Goal: Task Accomplishment & Management: Manage account settings

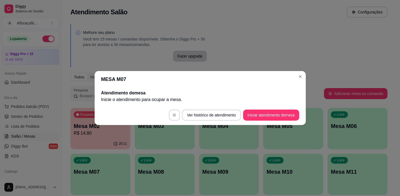
scroll to position [50, 0]
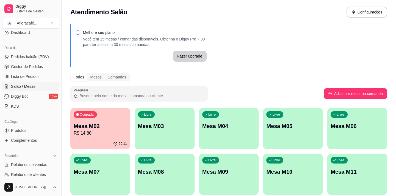
click at [175, 134] on div "Livre Mesa M03" at bounding box center [165, 125] width 60 height 35
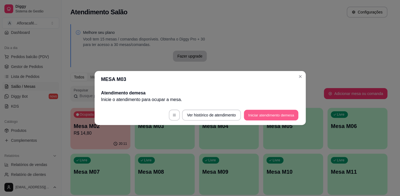
click at [280, 111] on button "Iniciar atendimento de mesa" at bounding box center [271, 115] width 54 height 11
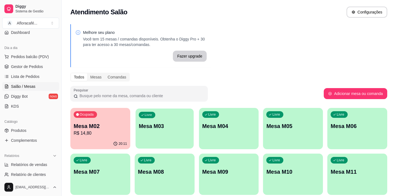
click at [148, 131] on div "Livre Mesa M03" at bounding box center [164, 125] width 58 height 34
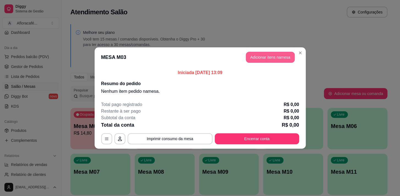
click at [276, 58] on button "Adicionar itens na mesa" at bounding box center [270, 57] width 49 height 11
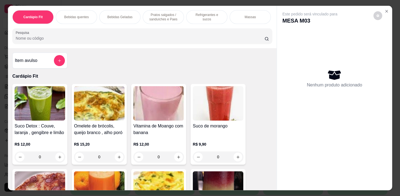
click at [196, 40] on input "Pesquisa" at bounding box center [140, 37] width 249 height 5
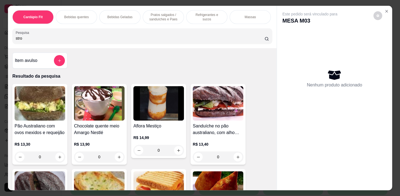
type input "stro"
click at [201, 44] on div "Pesquisa stro" at bounding box center [142, 35] width 260 height 15
click at [201, 37] on div "stro" at bounding box center [142, 35] width 253 height 11
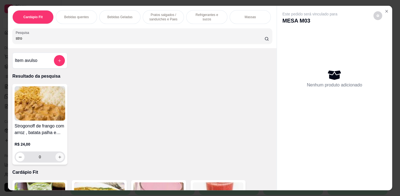
click at [59, 154] on button "increase-product-quantity" at bounding box center [59, 156] width 9 height 9
click at [58, 155] on button "increase-product-quantity" at bounding box center [59, 156] width 9 height 9
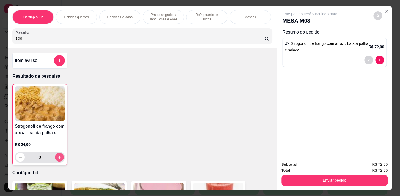
type input "3"
click at [61, 160] on button "increase-product-quantity" at bounding box center [59, 156] width 9 height 9
click at [59, 159] on icon "increase-product-quantity" at bounding box center [59, 157] width 4 height 4
type input "5"
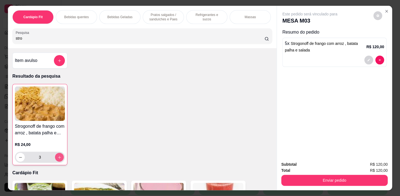
type input "5"
click at [194, 19] on div "Refrigerantes e sucos" at bounding box center [206, 17] width 41 height 14
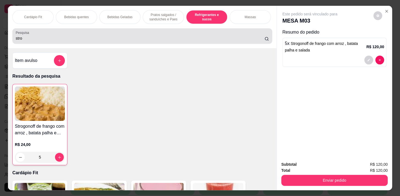
scroll to position [13, 0]
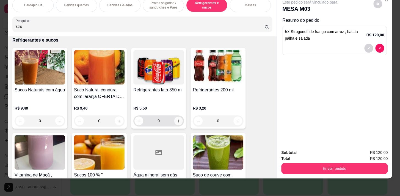
click at [178, 119] on icon "increase-product-quantity" at bounding box center [178, 121] width 4 height 4
type input "1"
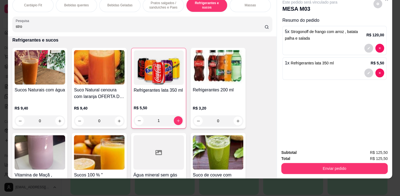
click at [57, 121] on div "0" at bounding box center [40, 120] width 51 height 11
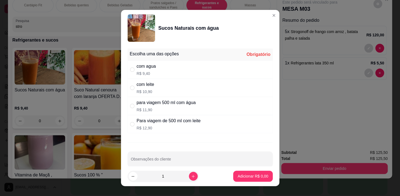
drag, startPoint x: 162, startPoint y: 68, endPoint x: 167, endPoint y: 90, distance: 22.3
click at [162, 68] on div "com agua R$ 9,40" at bounding box center [199, 69] width 145 height 18
radio input "true"
click at [189, 173] on button "increase-product-quantity" at bounding box center [193, 175] width 9 height 9
type input "2"
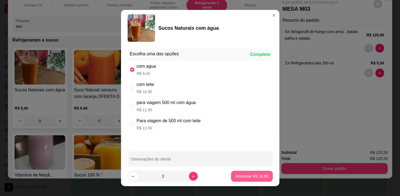
click at [250, 177] on p "Adicionar R$ 18,80" at bounding box center [251, 175] width 33 height 5
type input "2"
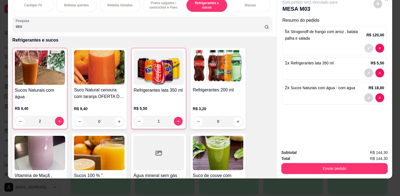
click at [366, 44] on button "decrease-product-quantity" at bounding box center [368, 48] width 9 height 9
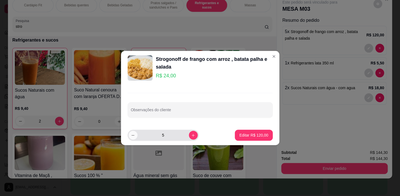
click at [133, 134] on icon "decrease-product-quantity" at bounding box center [133, 135] width 4 height 4
type input "3"
click at [260, 129] on footer "3 Editar R$ 72,00" at bounding box center [200, 135] width 158 height 20
click at [259, 132] on p "Editar R$ 72,00" at bounding box center [254, 134] width 27 height 5
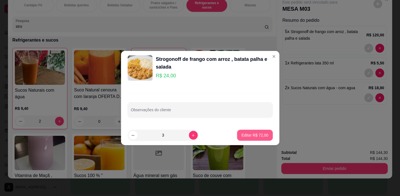
type input "3"
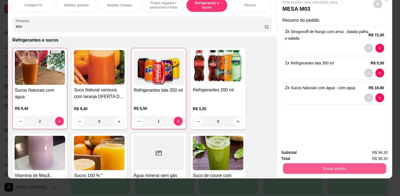
click at [345, 168] on button "Enviar pedido" at bounding box center [334, 168] width 103 height 11
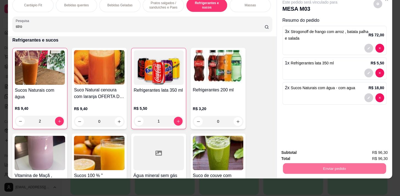
click at [368, 151] on button "Enviar pedido" at bounding box center [373, 151] width 31 height 10
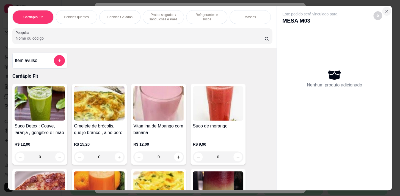
click at [386, 10] on icon "Close" at bounding box center [386, 11] width 4 height 4
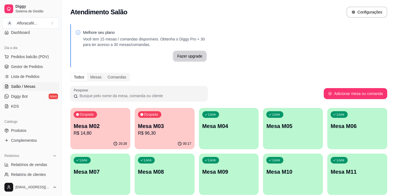
click at [170, 146] on div "00:17" at bounding box center [165, 143] width 60 height 11
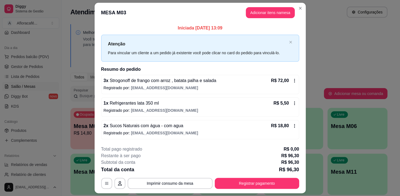
scroll to position [15, 0]
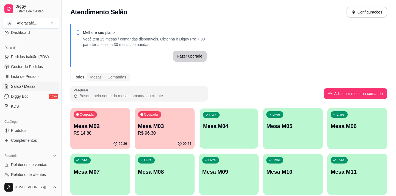
click at [231, 142] on button "Livre Mesa M04" at bounding box center [229, 128] width 58 height 40
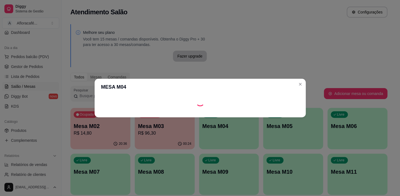
click at [284, 109] on footer at bounding box center [200, 112] width 211 height 9
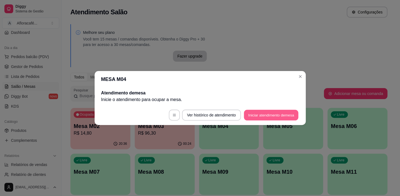
click at [286, 116] on button "Iniciar atendimento de mesa" at bounding box center [271, 115] width 54 height 11
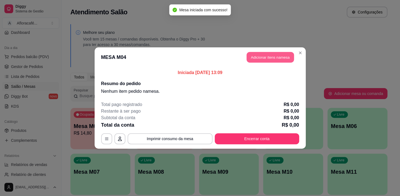
click at [277, 58] on button "Adicionar itens na mesa" at bounding box center [269, 57] width 47 height 11
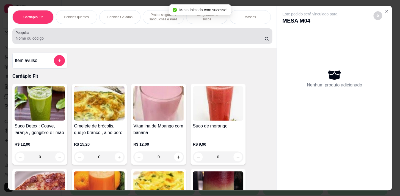
click at [141, 40] on input "Pesquisa" at bounding box center [140, 37] width 249 height 5
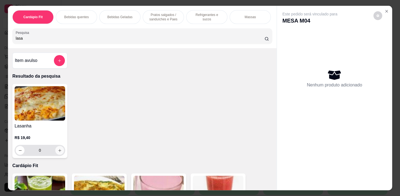
type input "lasa"
click at [58, 152] on icon "increase-product-quantity" at bounding box center [60, 150] width 4 height 4
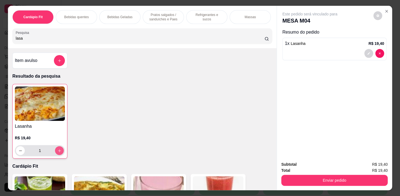
type input "1"
click at [201, 14] on p "Refrigerantes e sucos" at bounding box center [207, 17] width 32 height 9
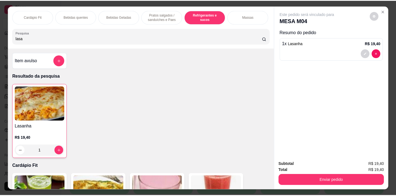
scroll to position [13, 0]
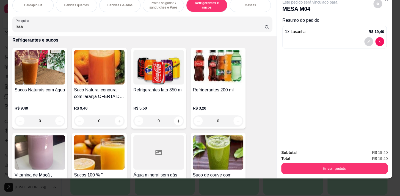
click at [59, 123] on div "0" at bounding box center [40, 120] width 51 height 11
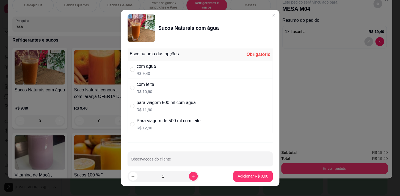
click at [170, 79] on div "com leite R$ 10,90" at bounding box center [199, 88] width 145 height 18
drag, startPoint x: 212, startPoint y: 79, endPoint x: 226, endPoint y: 88, distance: 17.4
click at [212, 79] on div "com leite R$ 10,90" at bounding box center [199, 88] width 145 height 18
radio input "false"
click at [156, 76] on div "com agua R$ 9,40" at bounding box center [199, 69] width 145 height 18
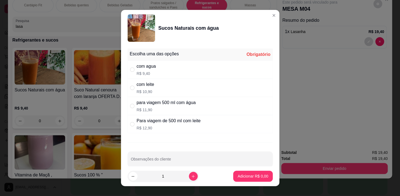
radio input "true"
click at [240, 181] on footer "1 Adicionar R$ 9,40" at bounding box center [200, 176] width 158 height 20
click at [247, 170] on footer "1 Adicionar R$ 9,40" at bounding box center [200, 176] width 158 height 20
click at [248, 177] on p "Adicionar R$ 9,40" at bounding box center [252, 175] width 30 height 5
type input "1"
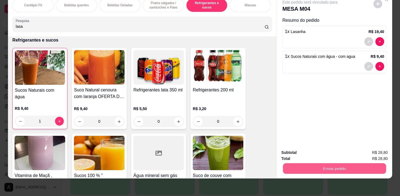
click at [341, 163] on button "Enviar pedido" at bounding box center [334, 168] width 103 height 11
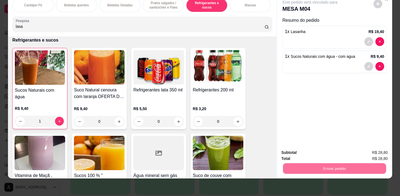
click at [370, 151] on button "Enviar pedido" at bounding box center [373, 151] width 30 height 10
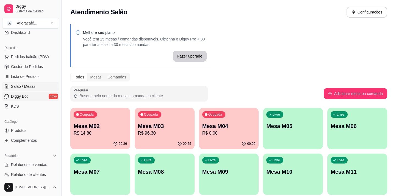
click at [49, 100] on link "Diggy Bot novo" at bounding box center [30, 96] width 57 height 9
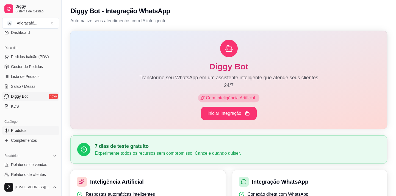
click at [41, 127] on link "Produtos" at bounding box center [30, 130] width 57 height 9
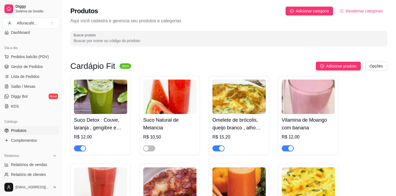
click at [187, 48] on div "Produtos Adicionar categoria Reodernar categorias Aqui você cadastra e gerencia…" at bounding box center [229, 24] width 334 height 49
click at [188, 41] on input "Buscar produto" at bounding box center [229, 40] width 310 height 5
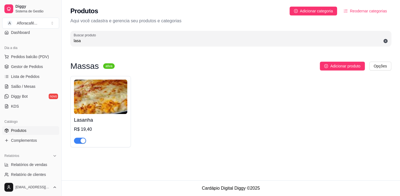
type input "lasa"
click at [82, 143] on span "button" at bounding box center [80, 140] width 12 height 6
click at [22, 86] on span "Salão / Mesas" at bounding box center [23, 86] width 24 height 5
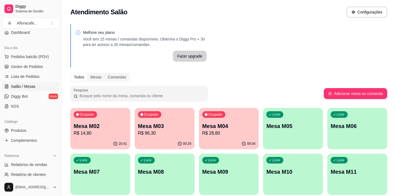
click at [233, 124] on p "Mesa M04" at bounding box center [228, 126] width 53 height 8
click at [94, 135] on p "R$ 14,80" at bounding box center [100, 133] width 53 height 7
click at [229, 130] on p "R$ 28,80" at bounding box center [228, 133] width 53 height 7
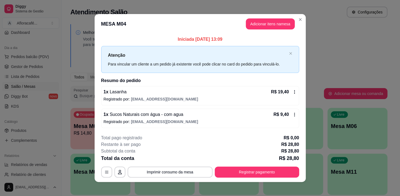
click at [115, 25] on header "MESA M04 Adicionar itens na mesa" at bounding box center [200, 24] width 211 height 20
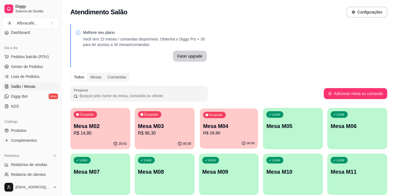
click at [217, 113] on p "Ocupada" at bounding box center [215, 115] width 13 height 4
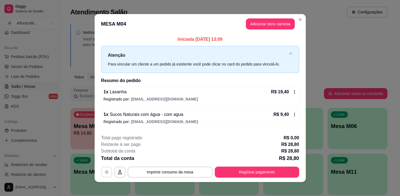
click at [101, 171] on button "button" at bounding box center [106, 171] width 11 height 11
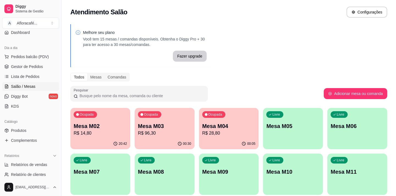
click at [231, 130] on p "R$ 28,80" at bounding box center [228, 133] width 53 height 7
drag, startPoint x: 275, startPoint y: 113, endPoint x: 263, endPoint y: 85, distance: 30.5
click at [263, 86] on div "Pesquisar" at bounding box center [196, 93] width 253 height 15
click at [276, 112] on div "Livre" at bounding box center [275, 115] width 16 height 6
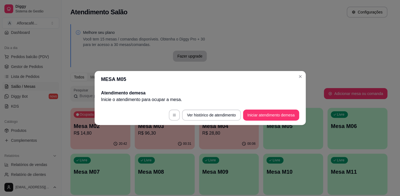
click at [109, 79] on header "MESA M05" at bounding box center [200, 79] width 211 height 16
click at [172, 115] on button "button" at bounding box center [174, 115] width 11 height 11
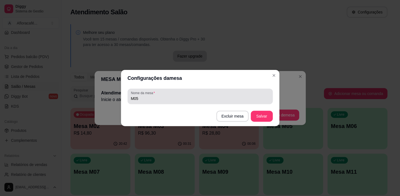
click at [161, 99] on input "M05" at bounding box center [200, 98] width 138 height 5
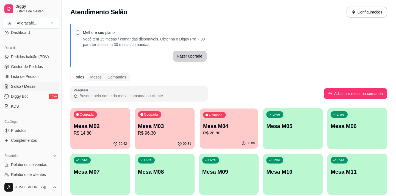
click at [237, 134] on p "R$ 28,80" at bounding box center [229, 133] width 52 height 6
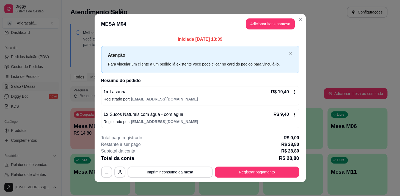
click at [118, 25] on header "MESA M04 Adicionar itens na mesa" at bounding box center [200, 24] width 211 height 20
click at [115, 22] on header "MESA M04 Adicionar itens na mesa" at bounding box center [200, 24] width 211 height 20
click at [107, 169] on button "button" at bounding box center [106, 171] width 11 height 11
click at [119, 170] on icon "button" at bounding box center [120, 171] width 4 height 4
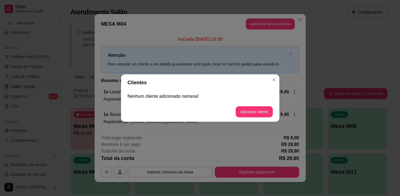
click at [167, 94] on p "Nenhum cliente adicionado na mesa !" at bounding box center [199, 96] width 145 height 7
click at [157, 85] on header "Clientes" at bounding box center [200, 82] width 158 height 16
click at [175, 100] on div "Nenhum cliente adicionado na mesa !" at bounding box center [200, 96] width 158 height 11
click at [248, 109] on button "Adicionar cliente" at bounding box center [254, 111] width 36 height 11
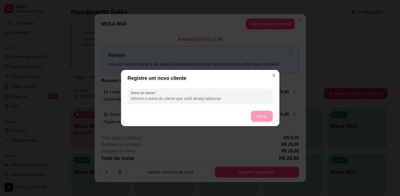
click at [146, 97] on input "Nome do cliente" at bounding box center [200, 98] width 138 height 5
type input "[PERSON_NAME]"
click at [257, 118] on button "Salvar" at bounding box center [262, 115] width 22 height 11
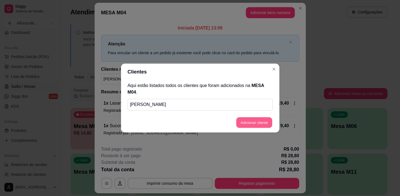
click at [251, 124] on button "Adicionar cliente" at bounding box center [254, 122] width 36 height 11
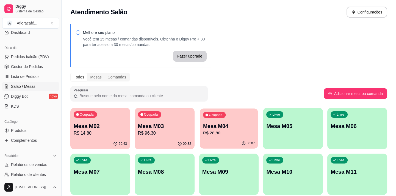
click at [235, 125] on p "Mesa M04" at bounding box center [229, 125] width 52 height 7
click at [139, 131] on p "R$ 96,30" at bounding box center [164, 133] width 53 height 7
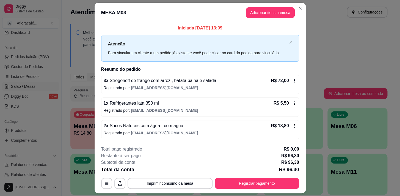
scroll to position [15, 0]
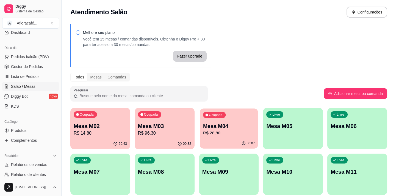
click at [208, 129] on div "Mesa M04 R$ 28,80" at bounding box center [229, 129] width 52 height 14
click at [285, 132] on div "Livre Mesa M05" at bounding box center [293, 125] width 58 height 34
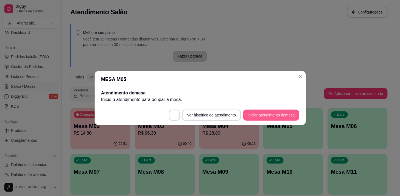
click at [271, 112] on button "Iniciar atendimento de mesa" at bounding box center [271, 114] width 56 height 11
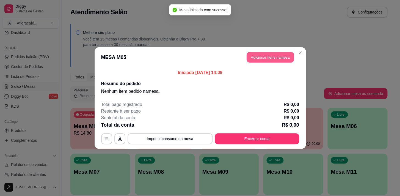
click at [274, 58] on button "Adicionar itens na mesa" at bounding box center [269, 57] width 47 height 11
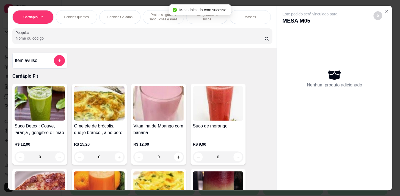
scroll to position [0, 227]
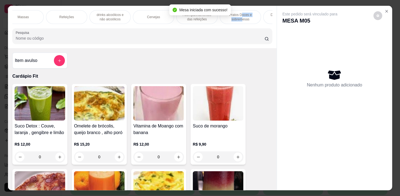
click at [240, 15] on p "Pratos Doces e sobremesas" at bounding box center [240, 17] width 32 height 9
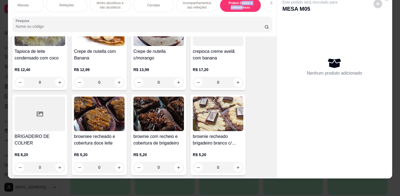
scroll to position [4499, 0]
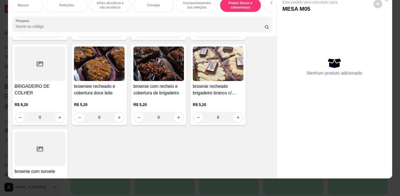
click at [178, 112] on div "0" at bounding box center [158, 117] width 48 height 11
click at [178, 113] on button "increase-product-quantity" at bounding box center [178, 117] width 9 height 9
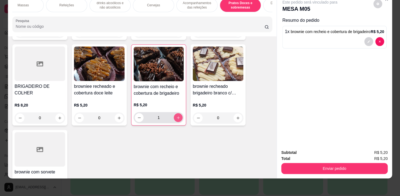
click at [178, 113] on button "increase-product-quantity" at bounding box center [178, 117] width 9 height 9
type input "2"
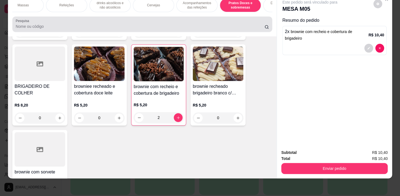
scroll to position [0, 0]
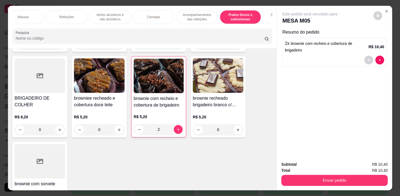
click at [31, 15] on div "Massas" at bounding box center [22, 17] width 41 height 14
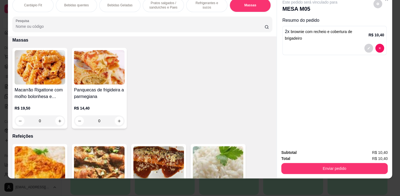
click at [75, 3] on p "Bebidas quentes" at bounding box center [76, 5] width 24 height 4
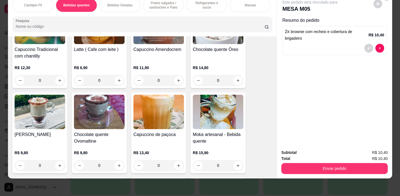
scroll to position [525, 0]
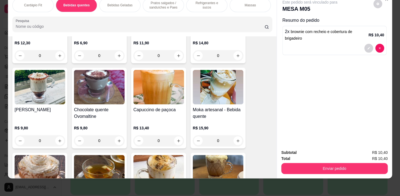
click at [115, 141] on div "0" at bounding box center [99, 140] width 51 height 11
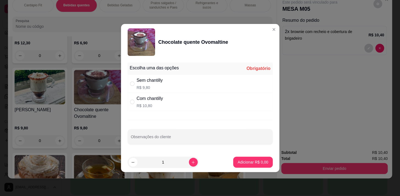
click at [195, 82] on div "Sem chantilly R$ 9,80" at bounding box center [199, 83] width 145 height 18
click at [196, 98] on div "Com chantilly R$ 10,80" at bounding box center [199, 102] width 145 height 18
radio input "false"
radio input "true"
click at [249, 158] on button "Adicionar R$ 10,80" at bounding box center [251, 161] width 41 height 11
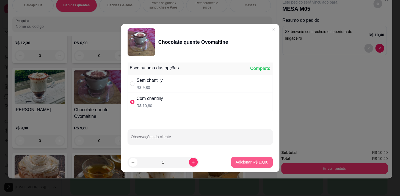
type input "1"
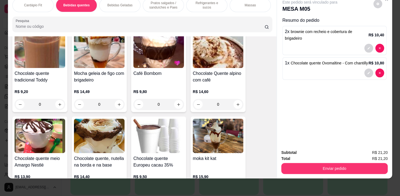
scroll to position [750, 0]
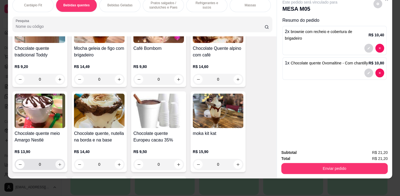
click at [55, 166] on button "increase-product-quantity" at bounding box center [59, 164] width 9 height 9
type input "1"
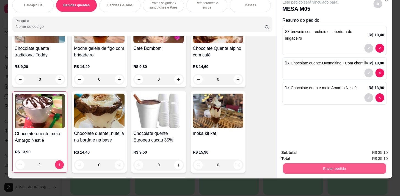
click at [318, 163] on button "Enviar pedido" at bounding box center [334, 168] width 103 height 11
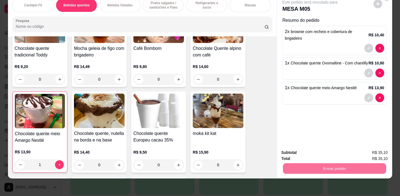
click at [378, 149] on button "Enviar pedido" at bounding box center [373, 151] width 31 height 10
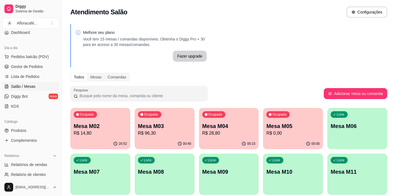
click at [337, 139] on div "Livre Mesa M06" at bounding box center [357, 125] width 60 height 35
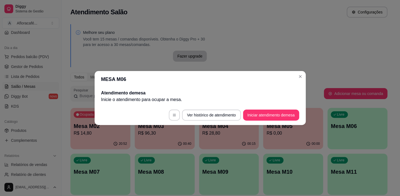
click at [285, 121] on footer "Ver histórico de atendimento Iniciar atendimento de mesa" at bounding box center [200, 115] width 211 height 20
click at [288, 110] on button "Iniciar atendimento de mesa" at bounding box center [271, 114] width 56 height 11
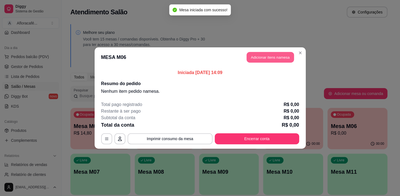
click at [271, 55] on button "Adicionar itens na mesa" at bounding box center [269, 57] width 47 height 11
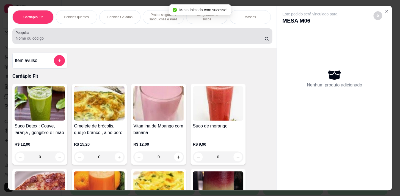
click at [129, 34] on div at bounding box center [142, 35] width 253 height 11
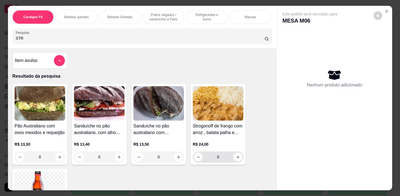
type input "STR"
click at [232, 155] on div "0" at bounding box center [218, 156] width 48 height 11
click at [237, 159] on icon "increase-product-quantity" at bounding box center [238, 157] width 4 height 4
type input "1"
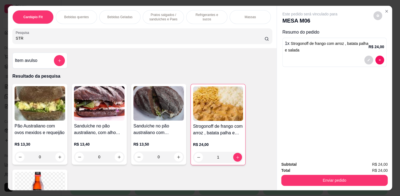
drag, startPoint x: 193, startPoint y: 14, endPoint x: 192, endPoint y: 23, distance: 9.4
click at [194, 14] on p "Refrigerantes e sucos" at bounding box center [207, 17] width 32 height 9
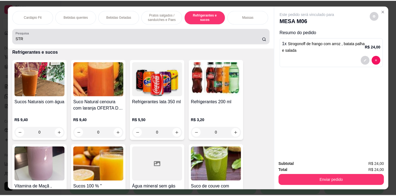
scroll to position [13, 0]
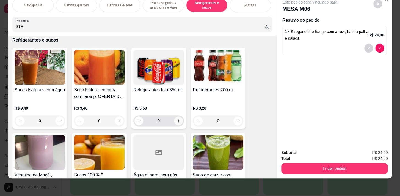
click at [177, 119] on button "increase-product-quantity" at bounding box center [178, 120] width 9 height 9
type input "1"
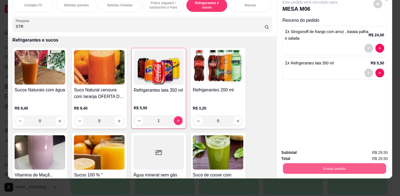
click at [327, 170] on div "Enviar pedido" at bounding box center [334, 167] width 106 height 12
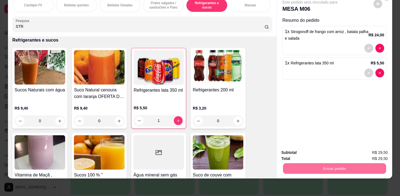
click at [368, 151] on button "Enviar pedido" at bounding box center [373, 151] width 30 height 10
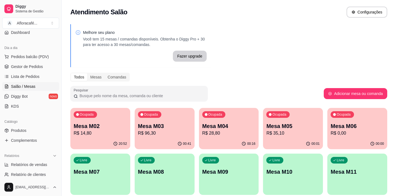
click at [38, 134] on ul "Produtos Complementos" at bounding box center [30, 135] width 57 height 19
click at [42, 129] on link "Produtos" at bounding box center [30, 130] width 57 height 9
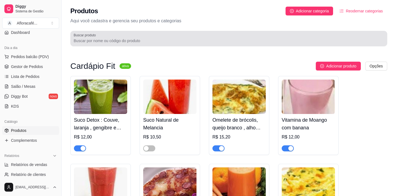
click at [196, 35] on div at bounding box center [229, 38] width 310 height 11
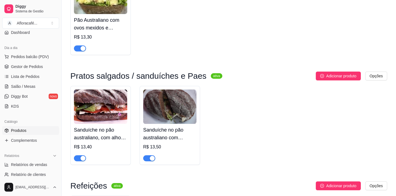
scroll to position [225, 0]
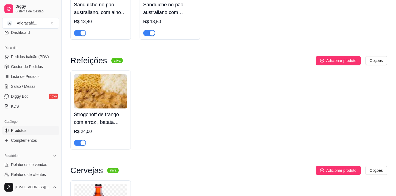
type input "STR"
click at [82, 144] on div "button" at bounding box center [82, 142] width 5 height 5
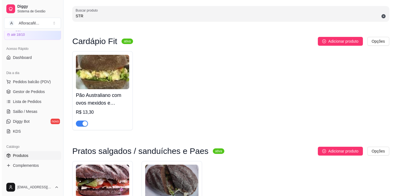
scroll to position [0, 0]
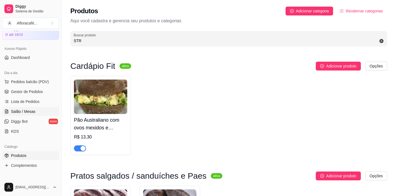
click at [27, 111] on span "Salão / Mesas" at bounding box center [23, 111] width 24 height 5
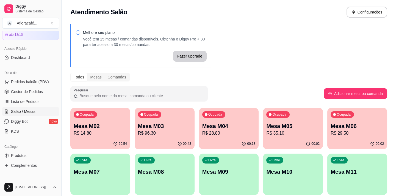
click at [150, 138] on div "00:43" at bounding box center [165, 143] width 60 height 11
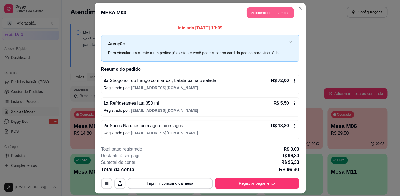
click at [268, 11] on button "Adicionar itens na mesa" at bounding box center [269, 12] width 47 height 11
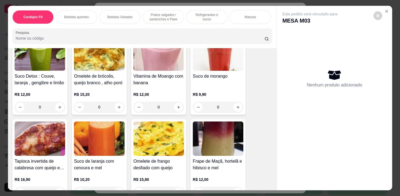
scroll to position [25, 0]
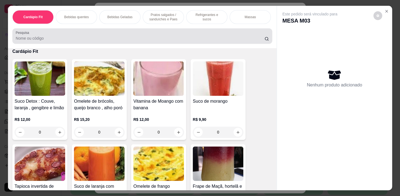
click at [84, 41] on div at bounding box center [142, 35] width 253 height 11
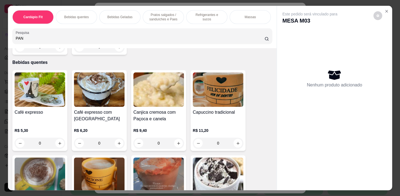
scroll to position [121, 0]
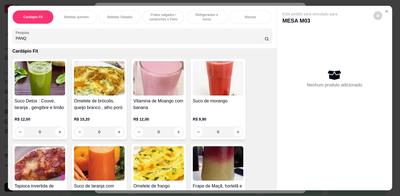
type input "PANQ"
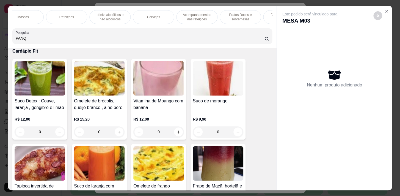
click at [22, 15] on p "Massas" at bounding box center [22, 17] width 11 height 4
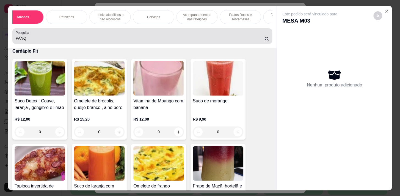
scroll to position [13, 0]
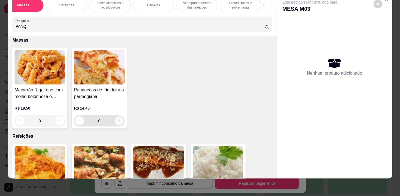
click at [115, 119] on button "increase-product-quantity" at bounding box center [119, 120] width 9 height 9
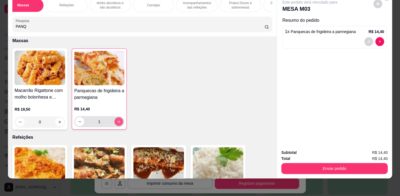
type input "1"
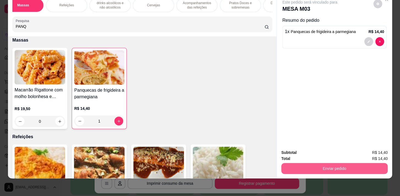
click at [346, 165] on button "Enviar pedido" at bounding box center [334, 168] width 106 height 11
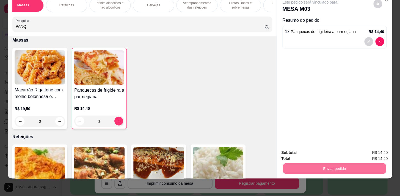
click at [340, 150] on button "Registrar cliente" at bounding box center [336, 151] width 36 height 10
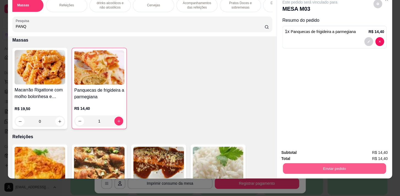
click at [334, 164] on button "Enviar pedido" at bounding box center [334, 168] width 103 height 11
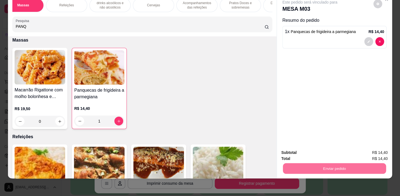
click at [372, 151] on button "Enviar pedido" at bounding box center [373, 151] width 31 height 10
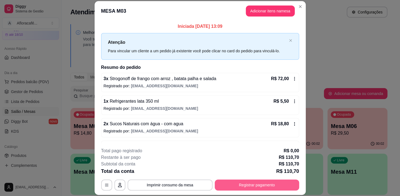
click at [249, 183] on button "Registrar pagamento" at bounding box center [257, 184] width 84 height 11
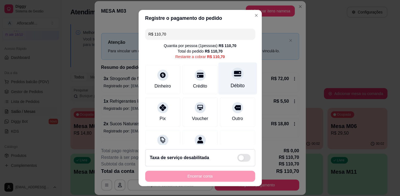
click at [230, 80] on div "Débito" at bounding box center [237, 78] width 39 height 32
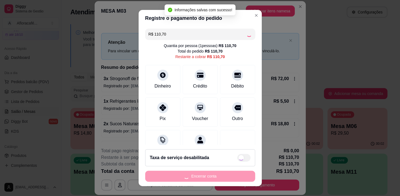
type input "R$ 0,00"
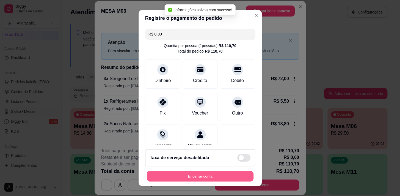
click at [214, 174] on button "Encerrar conta" at bounding box center [200, 176] width 107 height 11
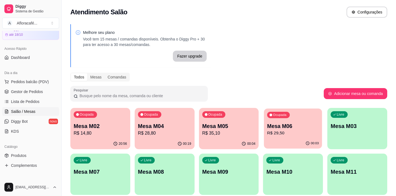
click at [280, 134] on p "R$ 29,50" at bounding box center [293, 133] width 52 height 6
click at [218, 131] on p "R$ 35,10" at bounding box center [229, 133] width 52 height 6
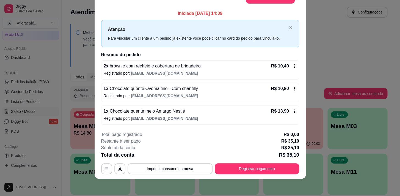
scroll to position [0, 0]
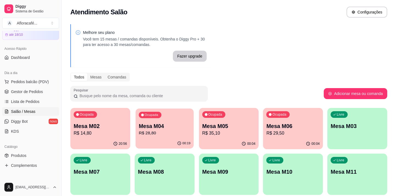
click at [161, 129] on p "Mesa M04" at bounding box center [165, 125] width 52 height 7
click at [84, 133] on p "R$ 14,80" at bounding box center [100, 133] width 52 height 6
click at [160, 124] on p "Mesa M04" at bounding box center [165, 125] width 52 height 7
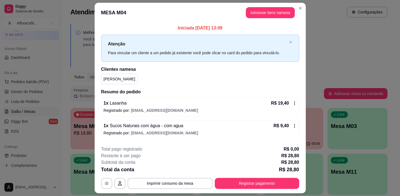
scroll to position [15, 0]
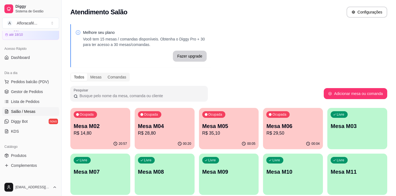
click at [168, 132] on p "R$ 28,80" at bounding box center [164, 133] width 53 height 7
click at [157, 134] on p "R$ 28,80" at bounding box center [164, 133] width 53 height 7
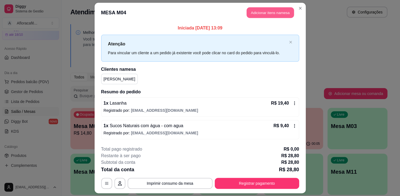
click at [259, 11] on button "Adicionar itens na mesa" at bounding box center [269, 12] width 47 height 11
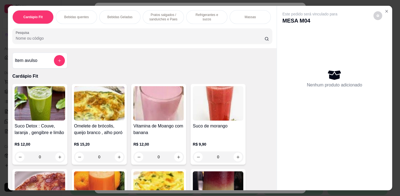
scroll to position [25, 0]
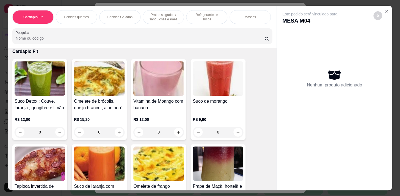
click at [206, 15] on p "Refrigerantes e sucos" at bounding box center [207, 17] width 32 height 9
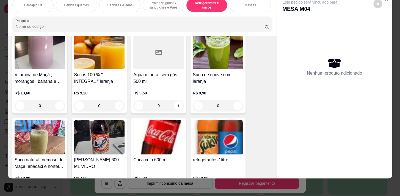
scroll to position [2628, 0]
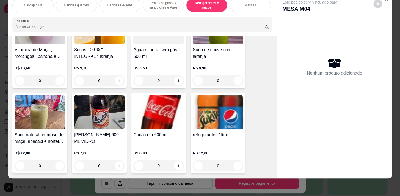
drag, startPoint x: 68, startPoint y: 4, endPoint x: 70, endPoint y: 27, distance: 22.7
click at [68, 4] on div "Bebidas quentes" at bounding box center [76, 5] width 41 height 14
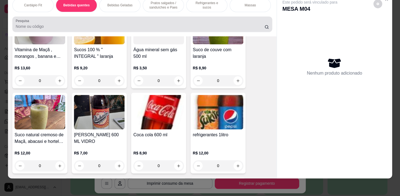
scroll to position [375, 0]
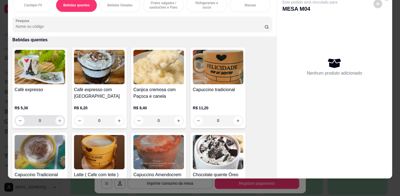
click at [58, 120] on icon "increase-product-quantity" at bounding box center [60, 120] width 4 height 4
type input "1"
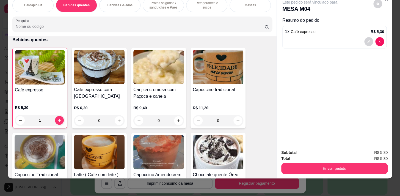
click at [198, 4] on div "Refrigerantes e sucos" at bounding box center [206, 5] width 41 height 14
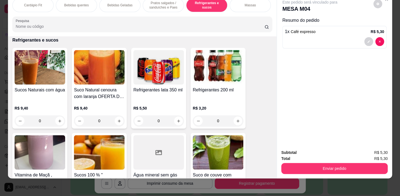
scroll to position [2553, 0]
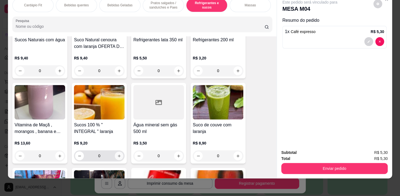
click at [117, 157] on icon "increase-product-quantity" at bounding box center [119, 156] width 4 height 4
type input "1"
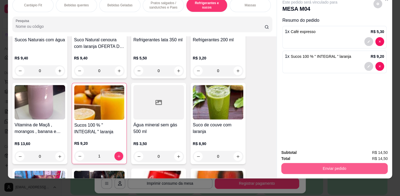
click at [304, 163] on button "Enviar pedido" at bounding box center [334, 168] width 106 height 11
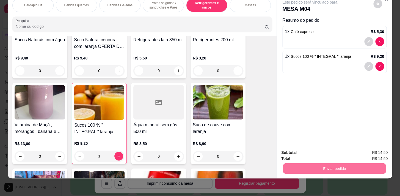
click at [380, 149] on button "Enviar pedido" at bounding box center [373, 151] width 30 height 10
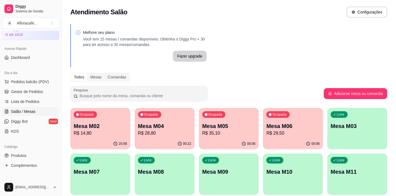
click at [294, 138] on button "Ocupada Mesa M06 R$ 29,50 00:06" at bounding box center [293, 128] width 60 height 41
click at [217, 130] on p "R$ 35,10" at bounding box center [229, 133] width 52 height 6
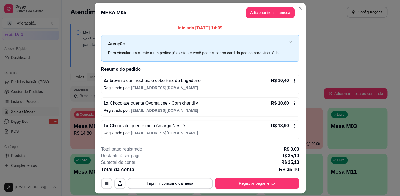
scroll to position [15, 0]
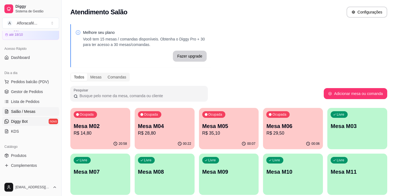
click at [21, 120] on span "Diggy Bot" at bounding box center [19, 120] width 17 height 5
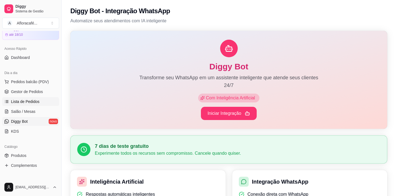
click at [23, 99] on span "Lista de Pedidos" at bounding box center [25, 101] width 29 height 5
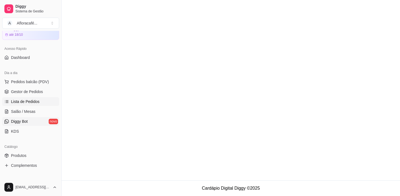
click at [27, 110] on span "Salão / Mesas" at bounding box center [23, 111] width 24 height 5
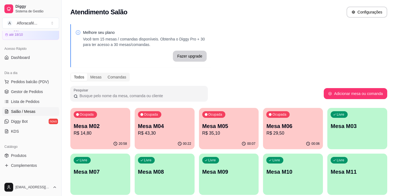
click at [278, 130] on p "R$ 29,50" at bounding box center [292, 133] width 53 height 7
click at [287, 136] on div "Ocupada Mesa M06 R$ 29,50" at bounding box center [293, 123] width 58 height 30
click at [224, 124] on p "Mesa M05" at bounding box center [228, 126] width 53 height 8
click at [153, 121] on div "Ocupada Mesa M04 R$ 43,30" at bounding box center [164, 123] width 58 height 30
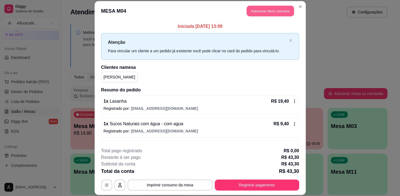
click at [276, 12] on button "Adicionar itens na mesa" at bounding box center [269, 10] width 47 height 11
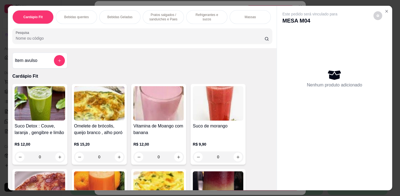
click at [162, 21] on div "Pratos salgados / sanduíches e Paes" at bounding box center [163, 17] width 41 height 14
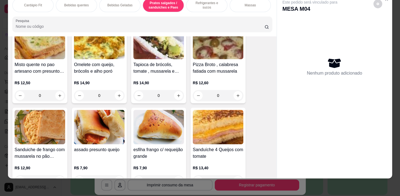
scroll to position [2203, 0]
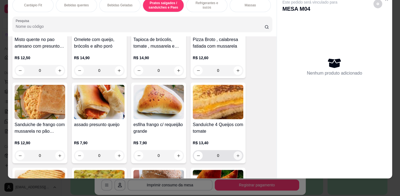
click at [236, 157] on icon "increase-product-quantity" at bounding box center [238, 155] width 4 height 4
type input "1"
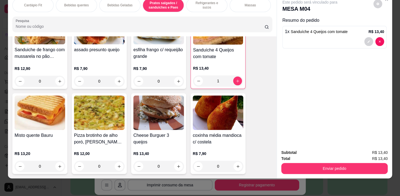
scroll to position [2303, 0]
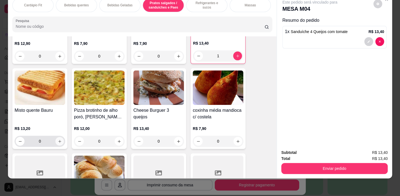
click at [60, 138] on button "increase-product-quantity" at bounding box center [59, 141] width 9 height 9
type input "1"
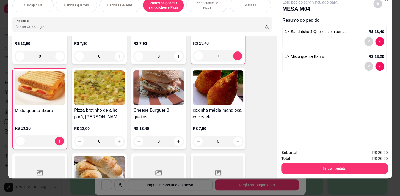
scroll to position [2278, 0]
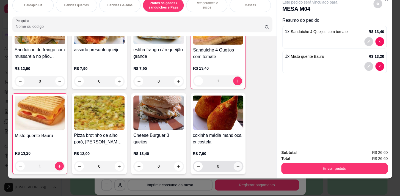
click at [237, 165] on icon "increase-product-quantity" at bounding box center [238, 166] width 4 height 4
type input "1"
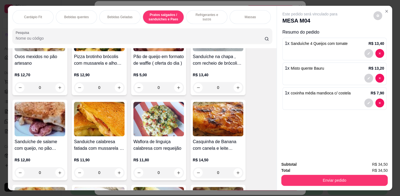
scroll to position [1928, 0]
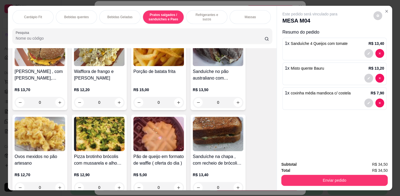
click at [78, 15] on p "Bebidas quentes" at bounding box center [76, 17] width 24 height 4
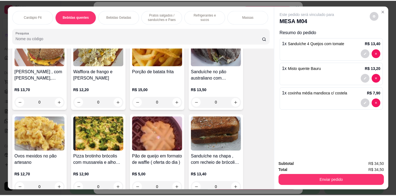
scroll to position [13, 0]
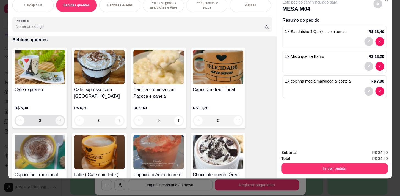
click at [58, 121] on icon "increase-product-quantity" at bounding box center [60, 120] width 4 height 4
click at [57, 121] on icon "increase-product-quantity" at bounding box center [59, 120] width 4 height 4
type input "2"
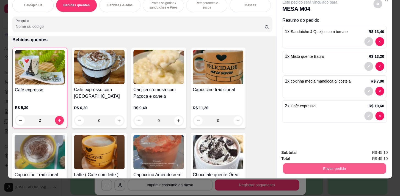
click at [321, 167] on button "Enviar pedido" at bounding box center [334, 168] width 103 height 11
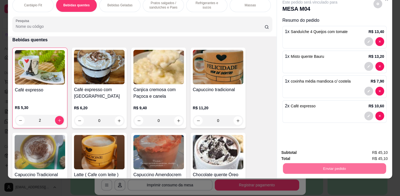
click at [366, 149] on button "Enviar pedido" at bounding box center [373, 151] width 31 height 10
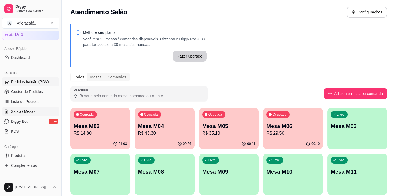
click at [18, 79] on span "Pedidos balcão (PDV)" at bounding box center [30, 81] width 38 height 5
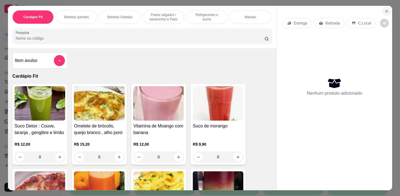
click at [385, 10] on icon "Close" at bounding box center [386, 11] width 2 height 2
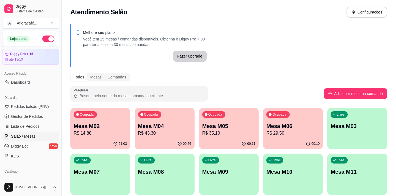
click at [30, 135] on span "Salão / Mesas" at bounding box center [23, 135] width 24 height 5
click at [25, 145] on span "Diggy Bot" at bounding box center [19, 145] width 17 height 5
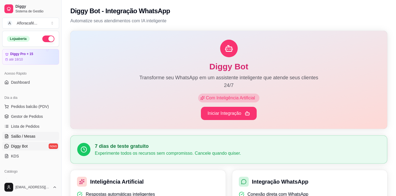
click at [26, 135] on span "Salão / Mesas" at bounding box center [23, 135] width 24 height 5
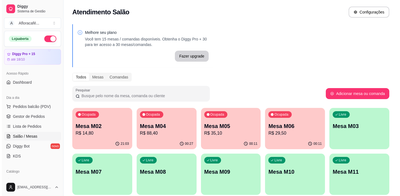
scroll to position [25, 0]
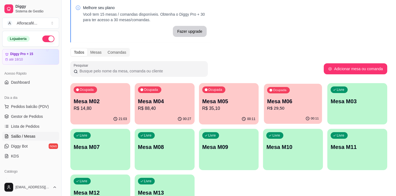
click at [289, 110] on p "R$ 29,50" at bounding box center [293, 108] width 52 height 6
click at [212, 111] on p "R$ 35,10" at bounding box center [228, 108] width 53 height 7
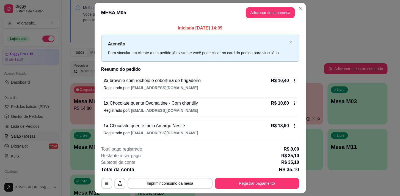
scroll to position [15, 0]
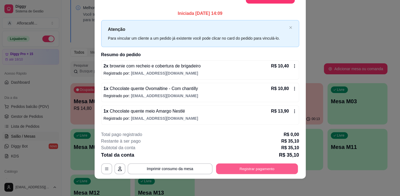
click at [244, 165] on button "Registrar pagamento" at bounding box center [257, 168] width 82 height 11
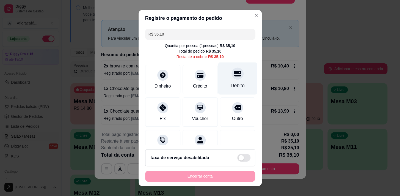
drag, startPoint x: 241, startPoint y: 80, endPoint x: 228, endPoint y: 87, distance: 14.9
click at [240, 80] on div "Débito" at bounding box center [237, 78] width 39 height 32
type input "R$ 0,00"
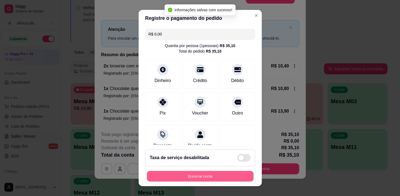
click at [207, 177] on button "Encerrar conta" at bounding box center [200, 176] width 107 height 11
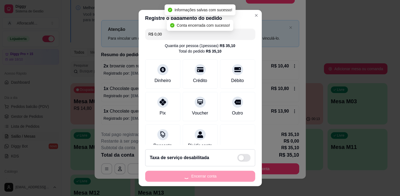
scroll to position [0, 0]
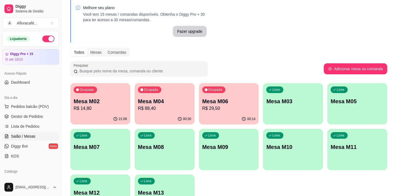
click at [236, 53] on div "Todos Mesas Comandas" at bounding box center [228, 52] width 317 height 9
click at [162, 112] on div "Ocupada Mesa M04 R$ 88,40" at bounding box center [165, 98] width 60 height 30
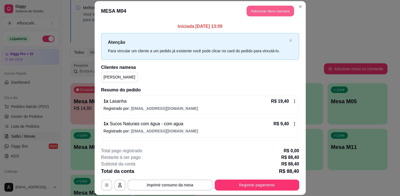
click at [262, 11] on button "Adicionar itens na mesa" at bounding box center [269, 10] width 47 height 11
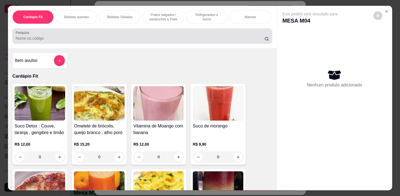
click at [88, 35] on div at bounding box center [142, 35] width 253 height 11
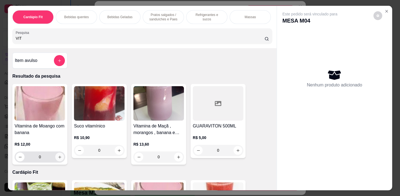
type input "VIT"
click at [58, 159] on icon "increase-product-quantity" at bounding box center [60, 157] width 4 height 4
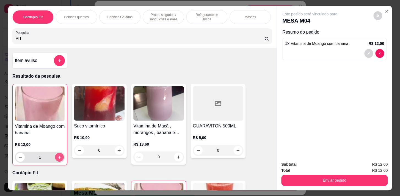
type input "1"
click at [165, 16] on p "Pratos salgados / sanduíches e Paes" at bounding box center [163, 17] width 32 height 9
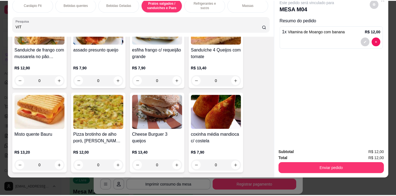
scroll to position [2400, 0]
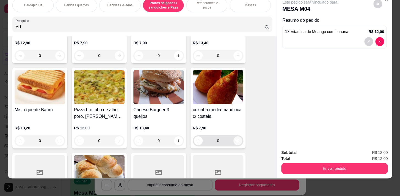
click at [233, 139] on button "increase-product-quantity" at bounding box center [237, 140] width 9 height 9
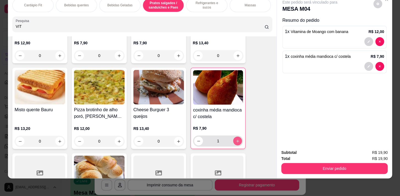
type input "1"
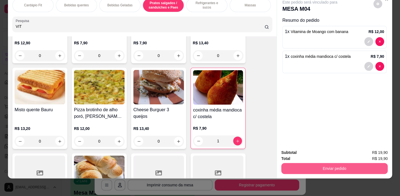
click at [316, 163] on button "Enviar pedido" at bounding box center [334, 168] width 106 height 11
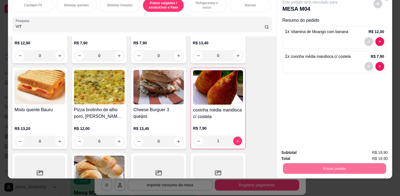
click at [369, 149] on button "Enviar pedido" at bounding box center [373, 151] width 30 height 10
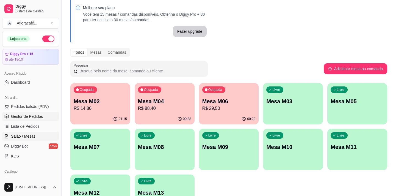
click at [15, 115] on span "Gestor de Pedidos" at bounding box center [27, 115] width 32 height 5
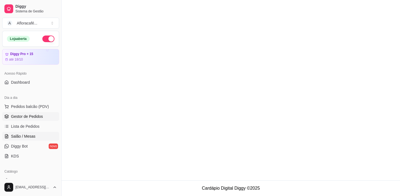
click at [20, 135] on span "Salão / Mesas" at bounding box center [23, 135] width 24 height 5
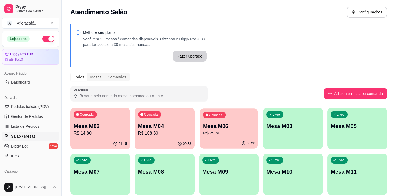
click at [214, 140] on div "00:22" at bounding box center [229, 143] width 58 height 10
click at [158, 126] on p "Mesa M04" at bounding box center [165, 125] width 52 height 7
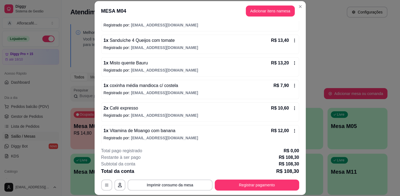
scroll to position [176, 0]
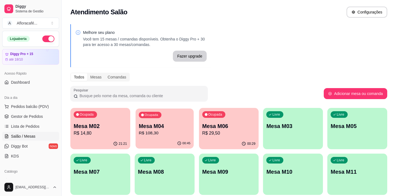
click at [162, 129] on p "Mesa M04" at bounding box center [165, 125] width 52 height 7
click at [239, 129] on p "Mesa M06" at bounding box center [229, 125] width 52 height 7
click at [215, 123] on p "Mesa M06" at bounding box center [228, 126] width 53 height 8
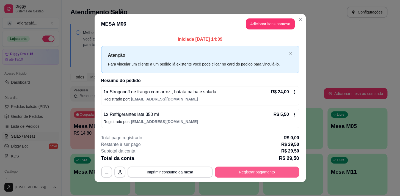
click at [266, 172] on button "Registrar pagamento" at bounding box center [257, 171] width 84 height 11
click at [158, 76] on div "R$ 29,50 Quantia por pessoa ( 1 pessoas) R$ 29,50 Total do pedido R$ 29,50 Rest…" at bounding box center [199, 85] width 123 height 118
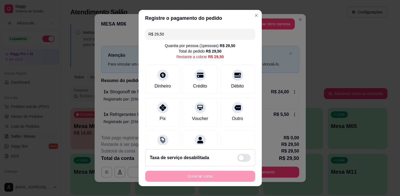
drag, startPoint x: 241, startPoint y: 38, endPoint x: 237, endPoint y: 38, distance: 4.1
click at [240, 38] on input "R$ 29,50" at bounding box center [199, 34] width 103 height 11
click at [160, 82] on div "Dinheiro" at bounding box center [162, 78] width 39 height 32
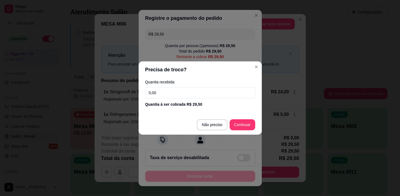
click at [195, 88] on input "0,00" at bounding box center [200, 92] width 110 height 11
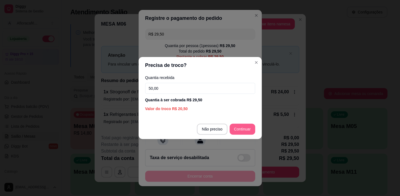
type input "50,00"
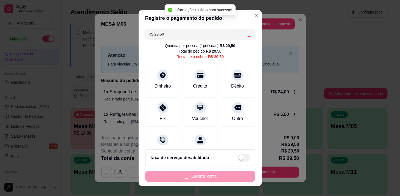
type input "R$ 0,00"
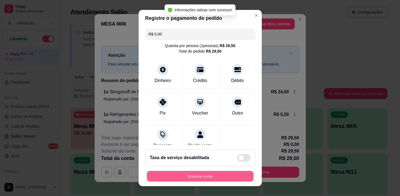
click at [214, 172] on button "Encerrar conta" at bounding box center [200, 176] width 107 height 11
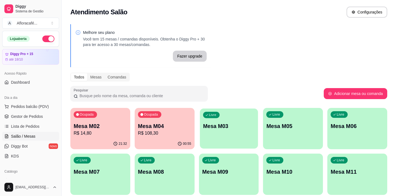
click at [238, 120] on div "Livre Mesa M03" at bounding box center [229, 125] width 58 height 34
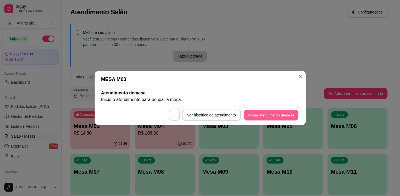
click at [260, 120] on footer "Ver histórico de atendimento Iniciar atendimento de mesa" at bounding box center [200, 115] width 211 height 20
click at [264, 115] on button "Iniciar atendimento de mesa" at bounding box center [271, 114] width 56 height 11
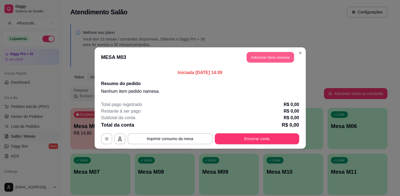
click at [272, 53] on button "Adicionar itens na mesa" at bounding box center [269, 57] width 47 height 11
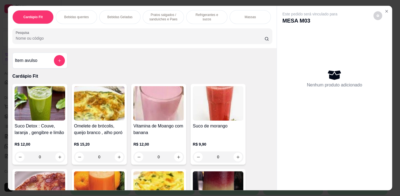
click at [218, 41] on input "Pesquisa" at bounding box center [140, 37] width 249 height 5
click at [209, 22] on div "Refrigerantes e sucos" at bounding box center [206, 17] width 41 height 14
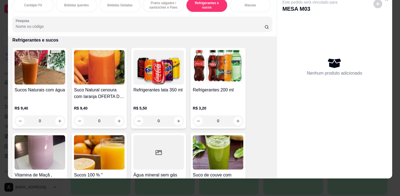
scroll to position [0, 227]
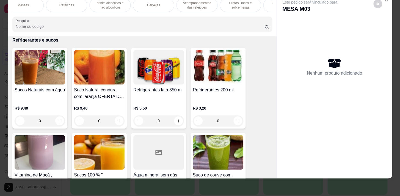
drag, startPoint x: 69, startPoint y: 5, endPoint x: 112, endPoint y: 18, distance: 44.7
click at [74, 8] on div "Refeições" at bounding box center [66, 5] width 41 height 14
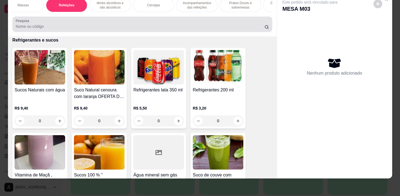
scroll to position [3198, 0]
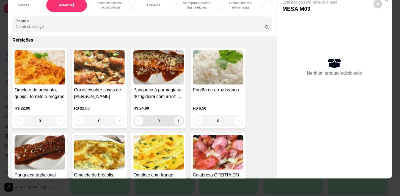
click at [174, 121] on button "increase-product-quantity" at bounding box center [178, 120] width 9 height 9
type input "2"
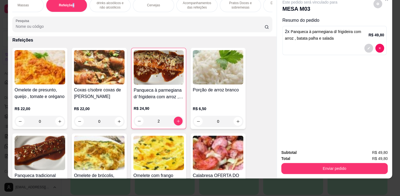
scroll to position [0, 0]
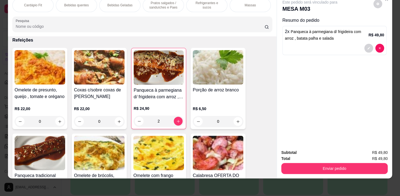
click at [213, 6] on div "Refrigerantes e sucos" at bounding box center [206, 5] width 41 height 14
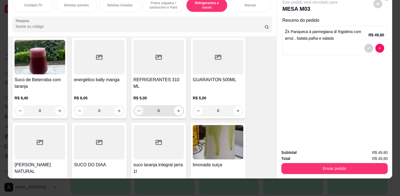
scroll to position [2928, 0]
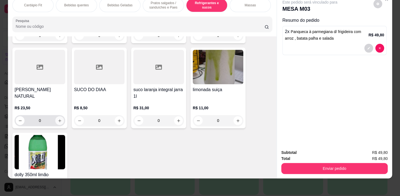
click at [60, 121] on button "increase-product-quantity" at bounding box center [59, 120] width 9 height 9
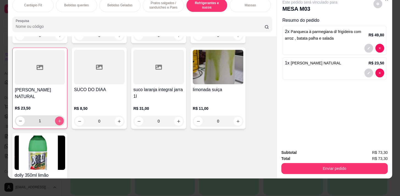
type input "1"
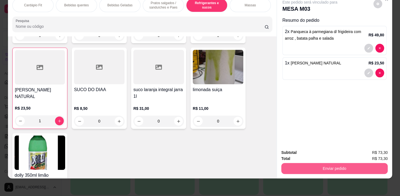
click at [332, 166] on button "Enviar pedido" at bounding box center [334, 168] width 106 height 11
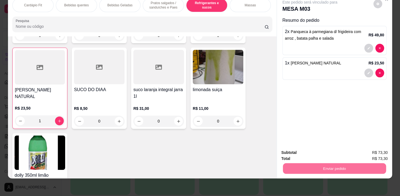
click at [374, 149] on button "Enviar pedido" at bounding box center [373, 151] width 30 height 10
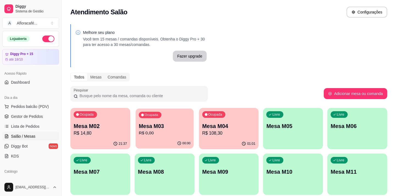
click at [186, 121] on div "Ocupada Mesa M03 R$ 0,00" at bounding box center [164, 123] width 58 height 30
click at [237, 143] on div "01:01" at bounding box center [229, 143] width 60 height 11
click at [215, 131] on p "R$ 108,30" at bounding box center [229, 133] width 52 height 6
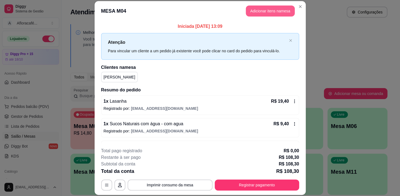
click at [272, 8] on button "Adicionar itens na mesa" at bounding box center [270, 10] width 49 height 11
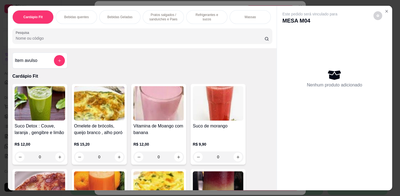
click at [89, 11] on div "Bebidas quentes" at bounding box center [76, 17] width 41 height 14
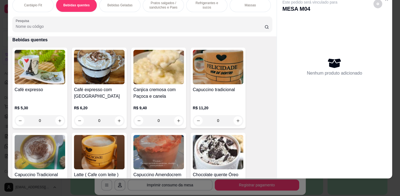
scroll to position [425, 0]
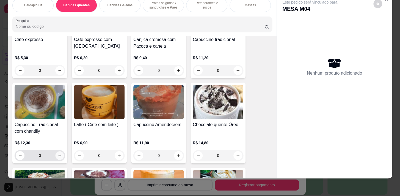
click at [58, 153] on icon "increase-product-quantity" at bounding box center [60, 155] width 4 height 4
type input "1"
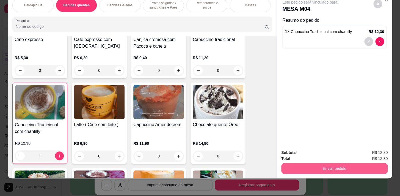
click at [327, 166] on button "Enviar pedido" at bounding box center [334, 168] width 106 height 11
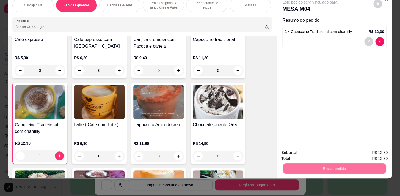
click at [365, 152] on button "Enviar pedido" at bounding box center [373, 151] width 30 height 10
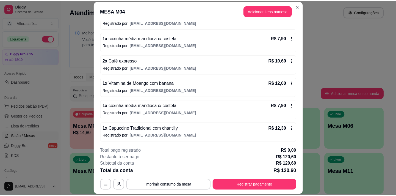
scroll to position [16, 0]
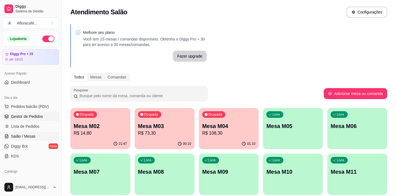
click at [36, 115] on span "Gestor de Pedidos" at bounding box center [27, 115] width 32 height 5
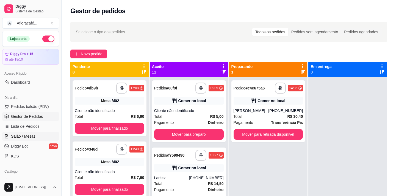
click at [26, 134] on span "Salão / Mesas" at bounding box center [23, 135] width 24 height 5
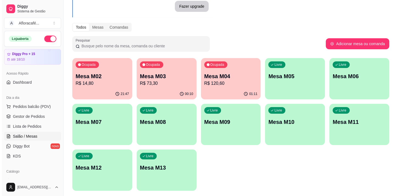
scroll to position [25, 0]
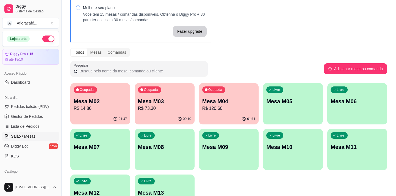
click at [160, 105] on p "R$ 73,30" at bounding box center [164, 108] width 53 height 7
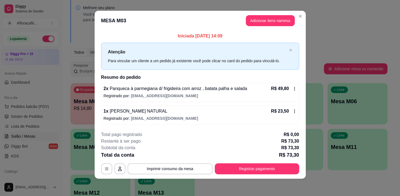
scroll to position [0, 0]
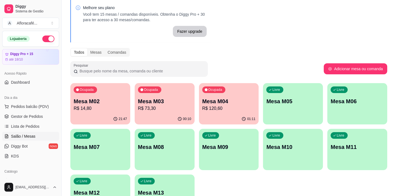
click at [147, 41] on div "Melhore seu plano Você tem 15 mesas / comandas disponíveis. Obtenha o Diggy Pro…" at bounding box center [140, 20] width 141 height 43
click at [145, 109] on p "R$ 73,30" at bounding box center [164, 108] width 53 height 7
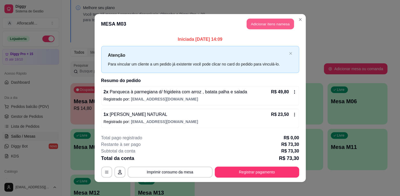
click at [265, 22] on button "Adicionar itens na mesa" at bounding box center [269, 24] width 47 height 11
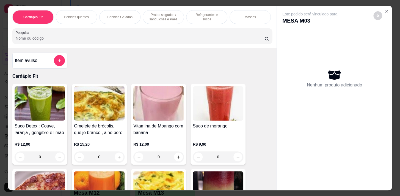
click at [200, 14] on p "Refrigerantes e sucos" at bounding box center [207, 17] width 32 height 9
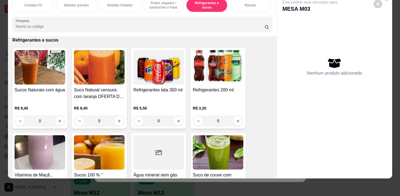
scroll to position [2528, 0]
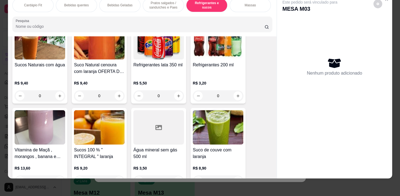
click at [59, 95] on div "0" at bounding box center [40, 95] width 51 height 11
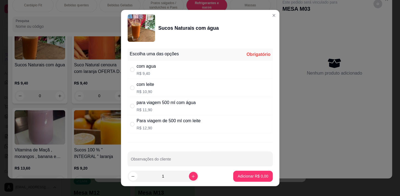
click at [192, 69] on div "com agua R$ 9,40" at bounding box center [199, 69] width 145 height 18
radio input "true"
click at [243, 175] on p "Adicionar R$ 9,40" at bounding box center [252, 175] width 30 height 5
type input "1"
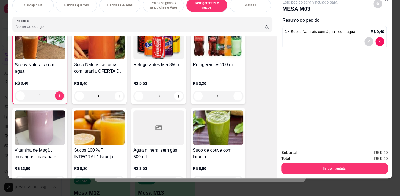
scroll to position [0, 227]
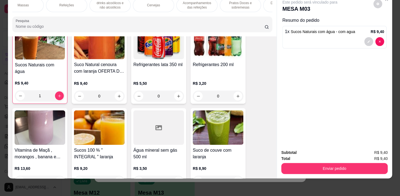
click at [65, 3] on p "Refeições" at bounding box center [66, 5] width 15 height 4
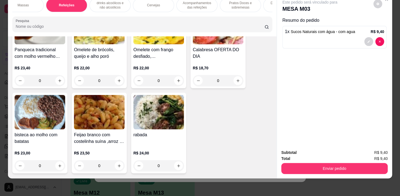
scroll to position [3273, 0]
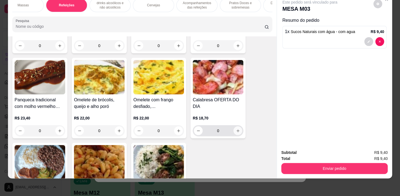
click at [236, 131] on icon "increase-product-quantity" at bounding box center [238, 131] width 4 height 4
type input "1"
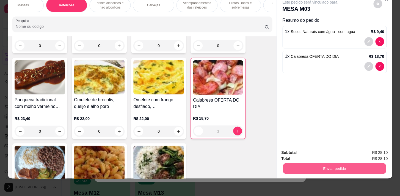
click at [343, 165] on button "Enviar pedido" at bounding box center [334, 168] width 103 height 11
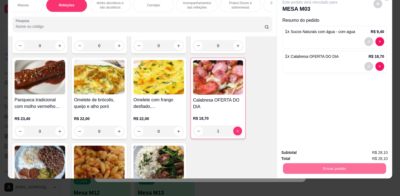
click at [379, 147] on button "Enviar pedido" at bounding box center [373, 151] width 31 height 10
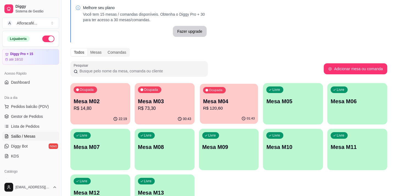
click at [228, 110] on p "R$ 120,60" at bounding box center [229, 108] width 52 height 6
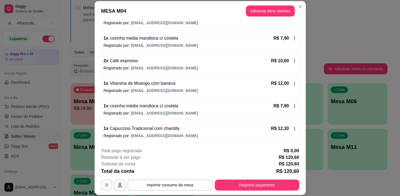
scroll to position [16, 0]
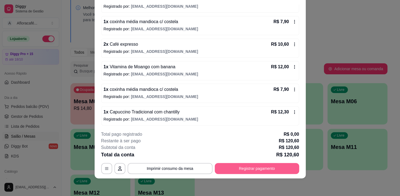
click at [266, 166] on button "Registrar pagamento" at bounding box center [257, 168] width 84 height 11
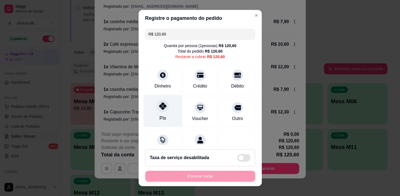
click at [164, 109] on div "Pix" at bounding box center [162, 111] width 39 height 32
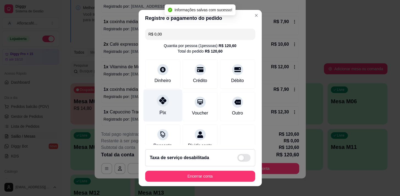
type input "R$ 0,00"
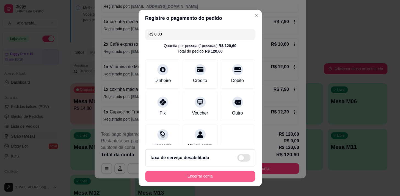
click at [200, 176] on button "Encerrar conta" at bounding box center [200, 175] width 110 height 11
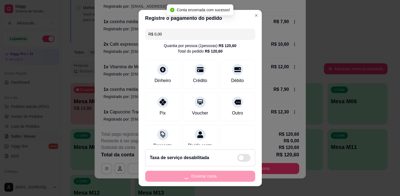
scroll to position [0, 0]
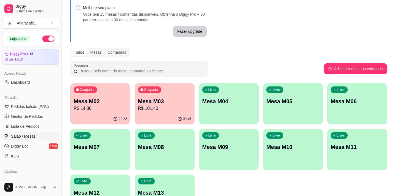
click at [150, 105] on p "R$ 101,40" at bounding box center [164, 108] width 53 height 7
click at [230, 101] on p "Mesa M04" at bounding box center [228, 101] width 53 height 8
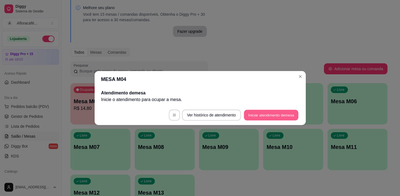
click at [256, 118] on button "Iniciar atendimento de mesa" at bounding box center [271, 115] width 54 height 11
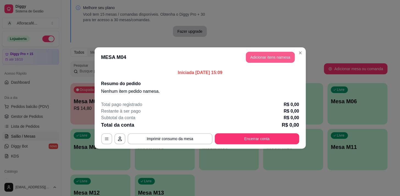
click at [273, 56] on button "Adicionar itens na mesa" at bounding box center [270, 57] width 49 height 11
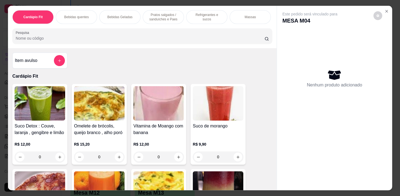
click at [78, 15] on p "Bebidas quentes" at bounding box center [76, 17] width 24 height 4
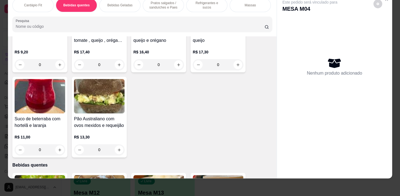
scroll to position [225, 0]
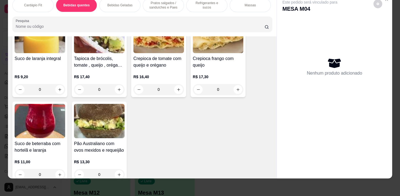
click at [114, 3] on p "Bebidas Geladas" at bounding box center [119, 5] width 25 height 4
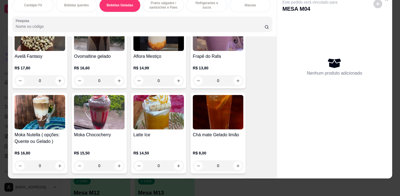
scroll to position [1273, 0]
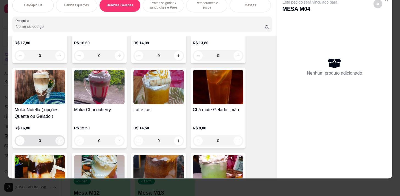
click at [58, 139] on icon "increase-product-quantity" at bounding box center [60, 140] width 4 height 4
type input "1"
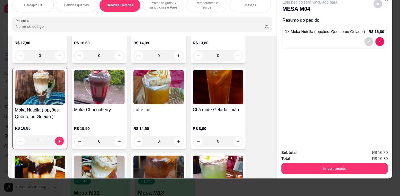
scroll to position [1173, 0]
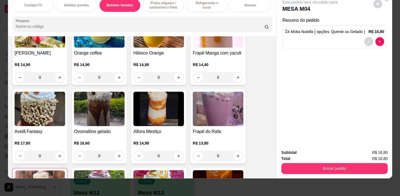
click at [81, 5] on div "Bebidas quentes" at bounding box center [76, 5] width 41 height 14
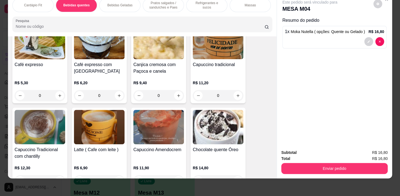
scroll to position [450, 0]
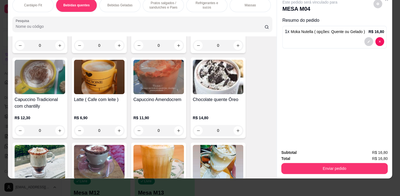
click at [116, 127] on div "0" at bounding box center [99, 130] width 51 height 11
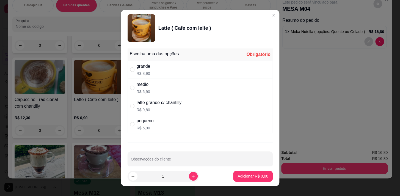
click at [137, 87] on div "medio" at bounding box center [143, 84] width 13 height 7
radio input "true"
click at [240, 176] on p "Adicionar R$ 6,90" at bounding box center [253, 175] width 30 height 5
type input "1"
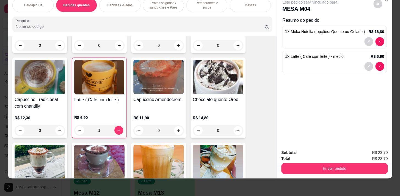
click at [154, 5] on p "Pratos salgados / sanduíches e Paes" at bounding box center [163, 5] width 32 height 9
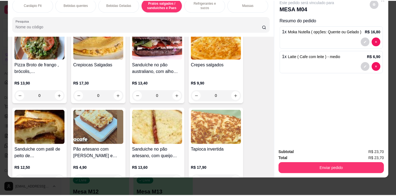
scroll to position [1779, 0]
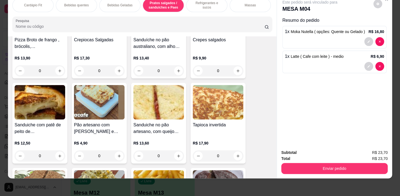
click at [118, 155] on div "0" at bounding box center [99, 155] width 51 height 11
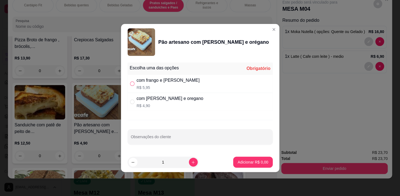
click at [133, 82] on input "" at bounding box center [132, 83] width 4 height 4
radio input "true"
click at [191, 160] on icon "increase-product-quantity" at bounding box center [193, 162] width 4 height 4
type input "2"
click at [240, 160] on p "Adicionar R$ 11,90" at bounding box center [252, 161] width 32 height 5
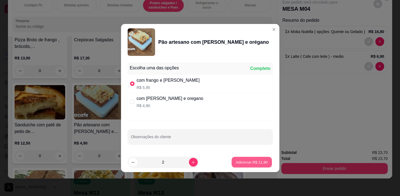
type input "2"
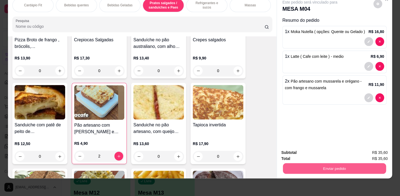
click at [321, 166] on button "Enviar pedido" at bounding box center [334, 168] width 103 height 11
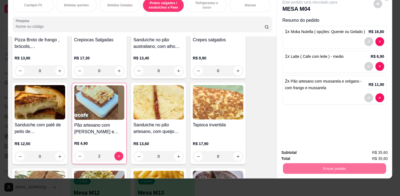
click at [371, 147] on button "Enviar pedido" at bounding box center [373, 151] width 31 height 10
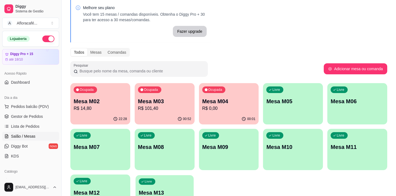
click at [155, 195] on p "Mesa M13" at bounding box center [165, 192] width 52 height 7
click at [220, 107] on p "R$ 35,60" at bounding box center [229, 108] width 52 height 6
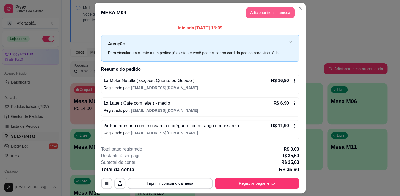
click at [261, 11] on button "Adicionar itens na mesa" at bounding box center [270, 12] width 49 height 11
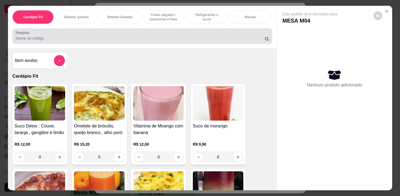
click at [110, 40] on input "Pesquisa" at bounding box center [140, 37] width 249 height 5
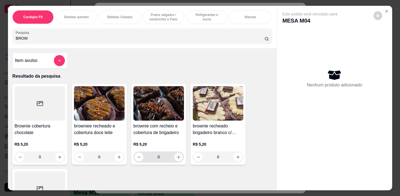
type input "BROW"
click at [177, 159] on icon "increase-product-quantity" at bounding box center [178, 157] width 4 height 4
type input "1"
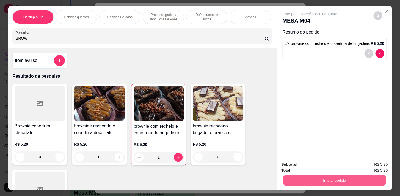
click at [308, 180] on button "Enviar pedido" at bounding box center [334, 179] width 103 height 11
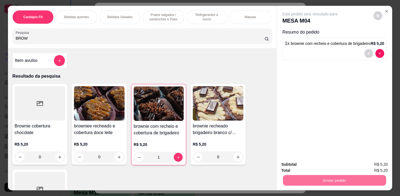
click at [368, 163] on button "Enviar pedido" at bounding box center [373, 165] width 30 height 10
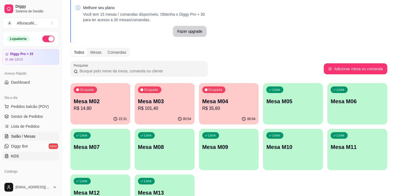
click at [33, 153] on link "KDS" at bounding box center [30, 155] width 57 height 9
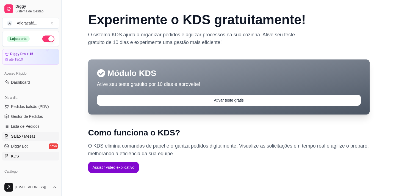
click at [20, 138] on link "Salão / Mesas" at bounding box center [30, 136] width 57 height 9
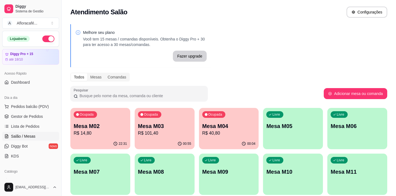
click at [152, 195] on html "Diggy Sistema de Gestão A Afloracafé ... Loja aberta Diggy Pro + 15 até 18/10 A…" at bounding box center [198, 98] width 396 height 196
click at [219, 130] on p "R$ 40,80" at bounding box center [229, 133] width 52 height 6
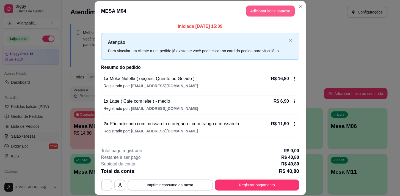
click at [260, 9] on button "Adicionar itens na mesa" at bounding box center [270, 10] width 49 height 11
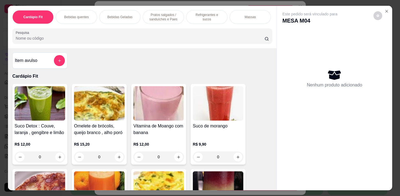
click at [207, 17] on div "Refrigerantes e sucos" at bounding box center [206, 17] width 41 height 14
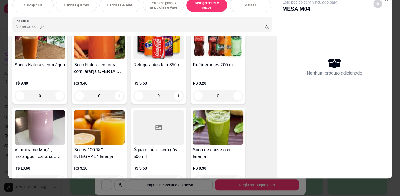
scroll to position [2553, 0]
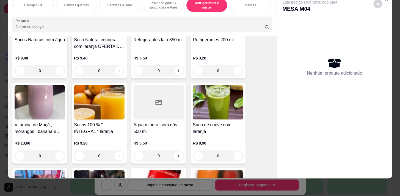
click at [179, 153] on div "0" at bounding box center [158, 155] width 51 height 11
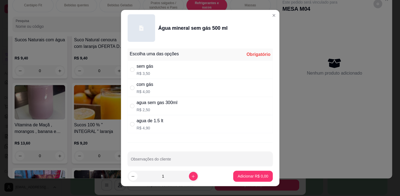
click at [130, 70] on input "" at bounding box center [132, 69] width 4 height 4
radio input "true"
click at [239, 176] on p "Adicionar R$ 3,50" at bounding box center [252, 175] width 30 height 5
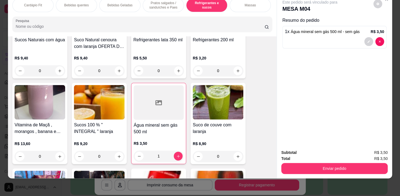
type input "1"
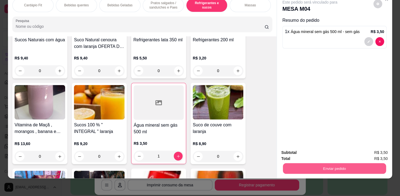
click at [320, 164] on button "Enviar pedido" at bounding box center [334, 168] width 103 height 11
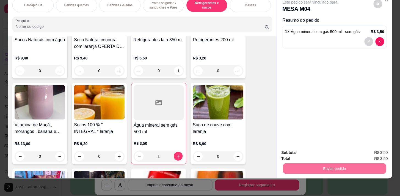
click at [371, 151] on button "Enviar pedido" at bounding box center [373, 151] width 30 height 10
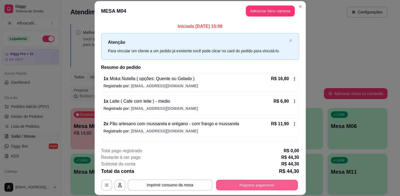
click at [259, 185] on button "Registrar pagamento" at bounding box center [257, 184] width 82 height 11
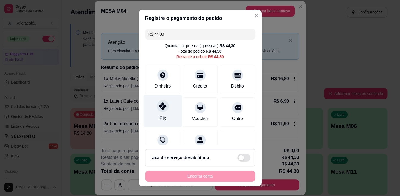
drag, startPoint x: 154, startPoint y: 113, endPoint x: 160, endPoint y: 116, distance: 7.0
click at [154, 113] on div "Pix" at bounding box center [162, 111] width 39 height 32
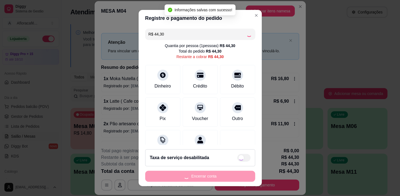
type input "R$ 0,00"
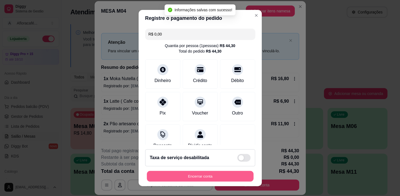
click at [203, 176] on button "Encerrar conta" at bounding box center [200, 176] width 107 height 11
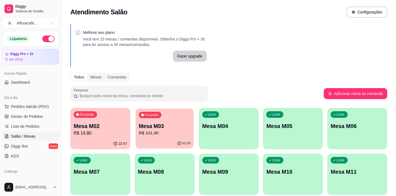
click at [163, 133] on p "R$ 101,40" at bounding box center [165, 133] width 52 height 6
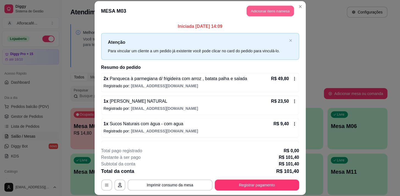
click at [256, 9] on button "Adicionar itens na mesa" at bounding box center [269, 10] width 47 height 11
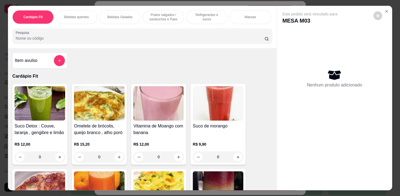
click at [87, 16] on div "Bebidas quentes" at bounding box center [76, 17] width 41 height 14
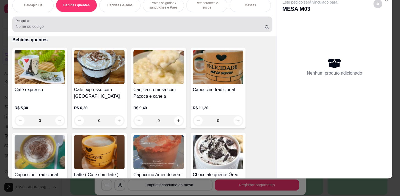
scroll to position [0, 0]
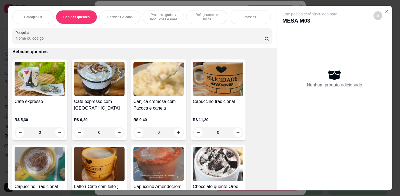
click at [157, 13] on p "Pratos salgados / sanduíches e Paes" at bounding box center [163, 17] width 32 height 9
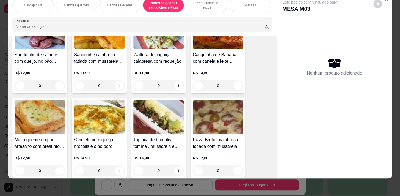
scroll to position [2128, 0]
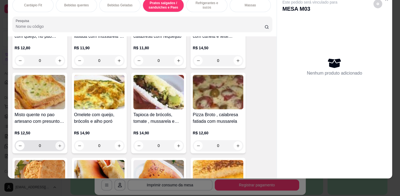
click at [59, 146] on icon "increase-product-quantity" at bounding box center [60, 145] width 4 height 4
type input "1"
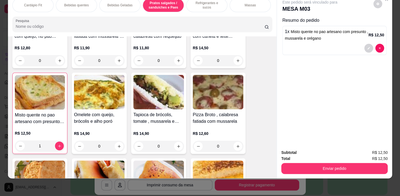
click at [80, 3] on p "Bebidas quentes" at bounding box center [76, 5] width 24 height 4
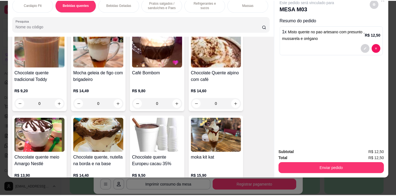
scroll to position [750, 0]
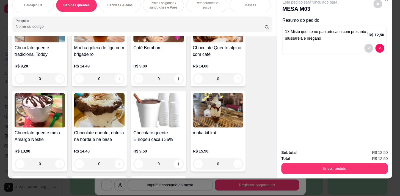
click at [116, 164] on div "0" at bounding box center [99, 163] width 51 height 11
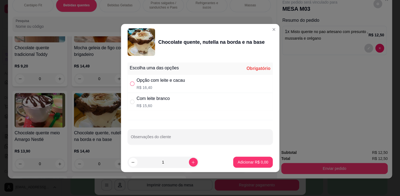
click at [130, 84] on input "" at bounding box center [132, 83] width 4 height 4
radio input "true"
click at [244, 160] on p "Adicionar R$ 16,40" at bounding box center [252, 161] width 32 height 5
type input "1"
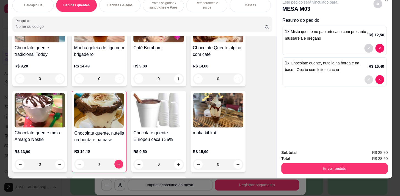
click at [367, 78] on icon "decrease-product-quantity" at bounding box center [368, 79] width 3 height 3
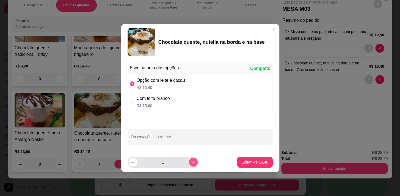
click at [191, 161] on icon "increase-product-quantity" at bounding box center [192, 161] width 3 height 3
type input "2"
click at [246, 160] on p "Editar R$ 32,80" at bounding box center [255, 161] width 26 height 5
type input "2"
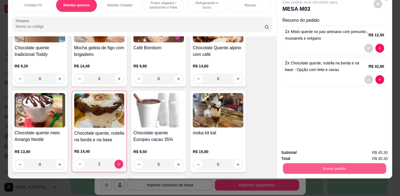
click at [317, 163] on button "Enviar pedido" at bounding box center [334, 168] width 103 height 11
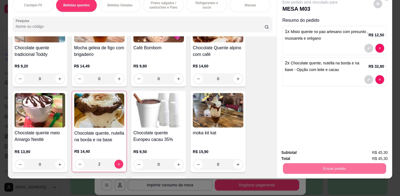
click at [368, 149] on button "Enviar pedido" at bounding box center [373, 151] width 31 height 10
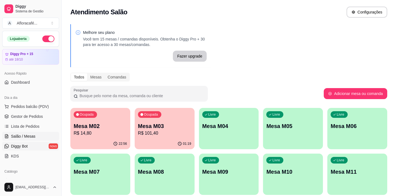
click at [18, 147] on span "Diggy Bot" at bounding box center [19, 145] width 17 height 5
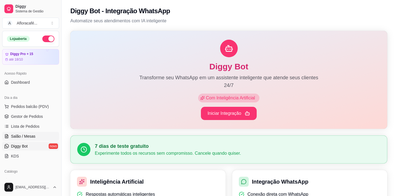
click at [25, 135] on span "Salão / Mesas" at bounding box center [23, 135] width 24 height 5
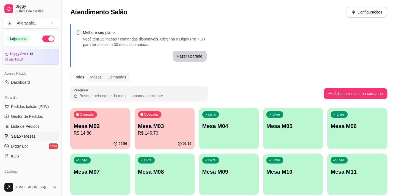
drag, startPoint x: 305, startPoint y: 42, endPoint x: 275, endPoint y: 43, distance: 30.2
click at [304, 42] on div "Melhore seu plano Você tem 15 mesas / comandas disponíveis. Obtenha o Diggy Pro…" at bounding box center [229, 134] width 334 height 226
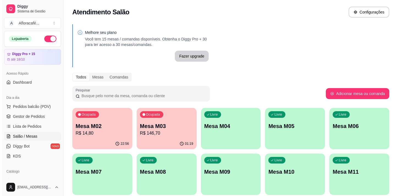
scroll to position [66, 0]
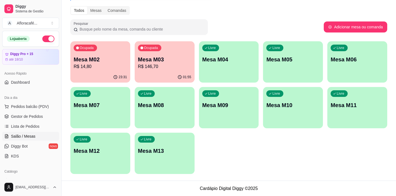
click at [158, 70] on div "Ocupada Mesa M03 R$ 146,70" at bounding box center [165, 56] width 60 height 30
click at [110, 68] on p "R$ 14,80" at bounding box center [100, 66] width 53 height 7
click at [103, 62] on p "Mesa M02" at bounding box center [100, 59] width 53 height 8
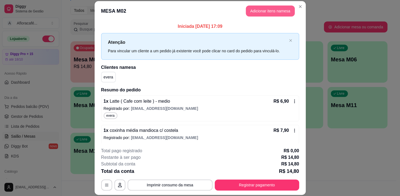
click at [257, 15] on button "Adicionar itens na mesa" at bounding box center [270, 10] width 49 height 11
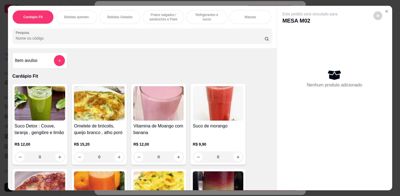
click at [118, 15] on p "Bebidas Geladas" at bounding box center [119, 17] width 25 height 4
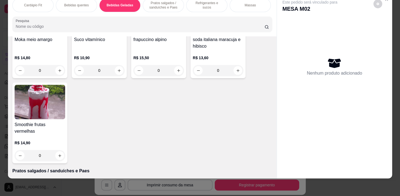
scroll to position [1623, 0]
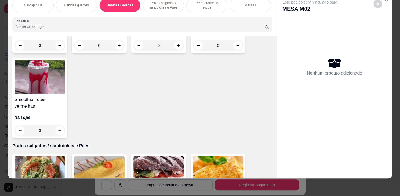
drag, startPoint x: 210, startPoint y: 3, endPoint x: 212, endPoint y: 6, distance: 3.0
click at [212, 4] on div "Refrigerantes e sucos" at bounding box center [206, 5] width 41 height 14
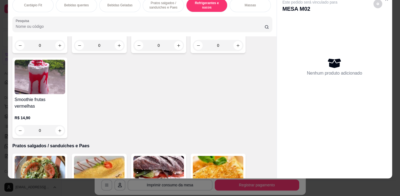
scroll to position [2503, 0]
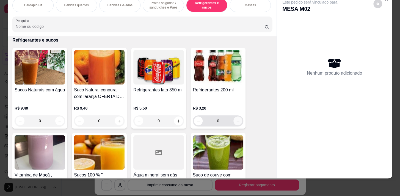
click at [237, 120] on icon "increase-product-quantity" at bounding box center [238, 121] width 4 height 4
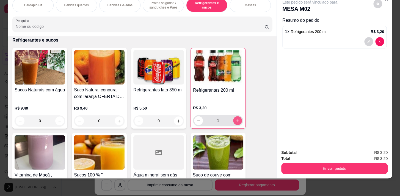
type input "1"
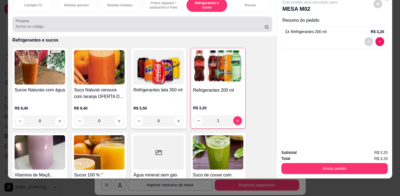
scroll to position [0, 0]
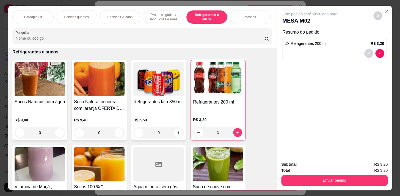
click at [158, 16] on p "Pratos salgados / sanduíches e Paes" at bounding box center [163, 17] width 32 height 9
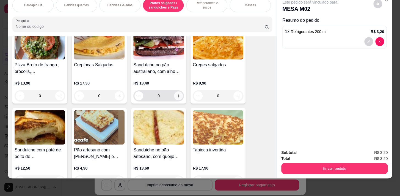
scroll to position [1778, 0]
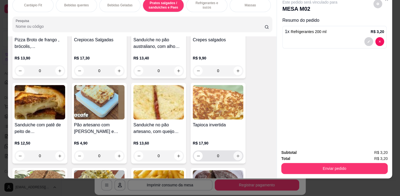
click at [237, 154] on icon "increase-product-quantity" at bounding box center [238, 156] width 4 height 4
type input "1"
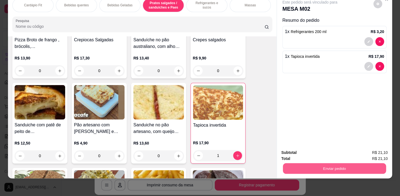
click at [308, 165] on button "Enviar pedido" at bounding box center [334, 168] width 103 height 11
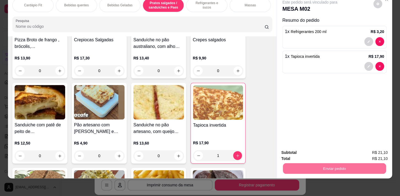
click at [364, 150] on button "Enviar pedido" at bounding box center [373, 151] width 31 height 10
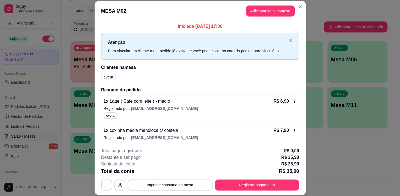
scroll to position [48, 0]
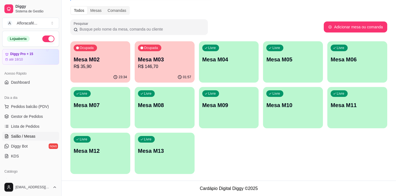
click at [157, 64] on p "R$ 146,70" at bounding box center [164, 66] width 53 height 7
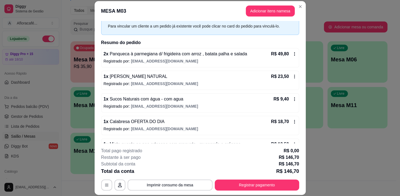
scroll to position [63, 0]
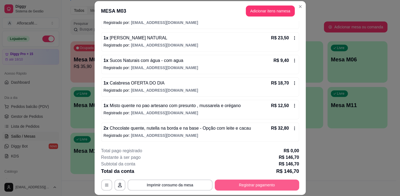
click at [231, 187] on button "Registrar pagamento" at bounding box center [257, 184] width 84 height 11
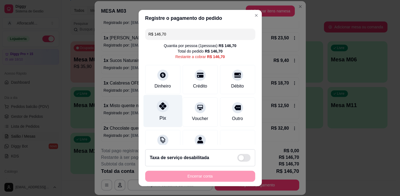
click at [158, 111] on div at bounding box center [163, 106] width 12 height 12
type input "R$ 0,00"
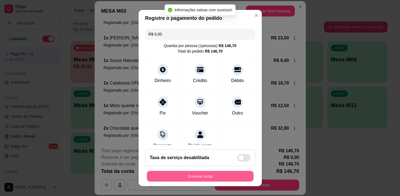
click at [204, 179] on button "Encerrar conta" at bounding box center [200, 176] width 107 height 11
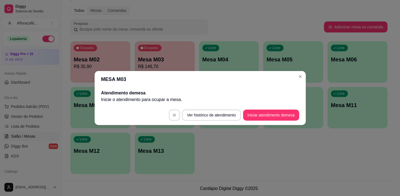
scroll to position [0, 0]
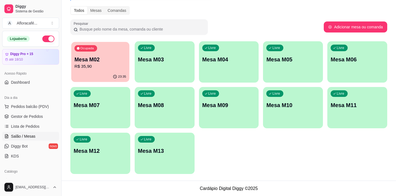
click at [96, 62] on p "Mesa M02" at bounding box center [100, 59] width 52 height 7
click at [170, 59] on p "Mesa M03" at bounding box center [164, 59] width 53 height 8
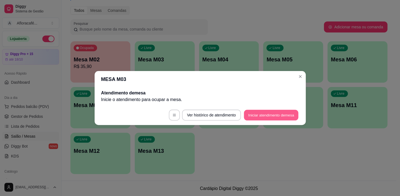
click at [265, 115] on button "Iniciar atendimento de mesa" at bounding box center [271, 115] width 54 height 11
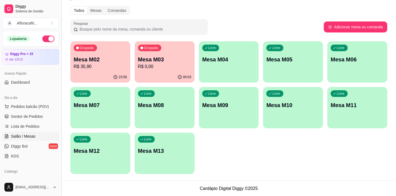
click at [44, 71] on div "Acesso Rápido" at bounding box center [30, 73] width 57 height 9
click at [144, 50] on span "Ocupada" at bounding box center [151, 48] width 15 height 4
click at [91, 60] on p "Mesa M02" at bounding box center [100, 59] width 53 height 8
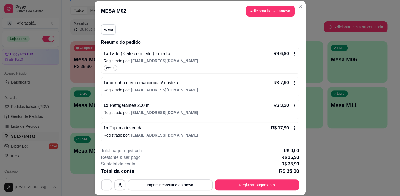
scroll to position [41, 0]
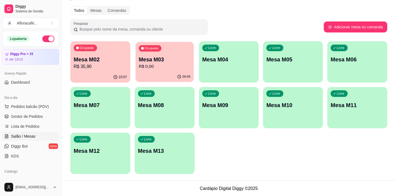
click at [175, 62] on p "Mesa M03" at bounding box center [165, 59] width 52 height 7
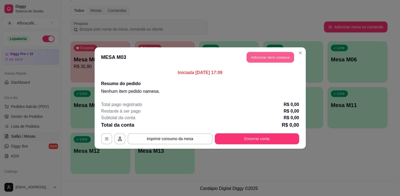
click at [282, 60] on button "Adicionar itens na mesa" at bounding box center [269, 57] width 47 height 11
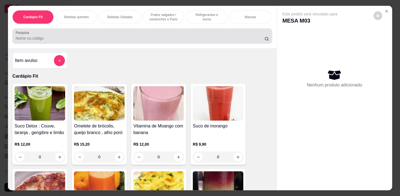
click at [98, 37] on input "Pesquisa" at bounding box center [140, 37] width 249 height 5
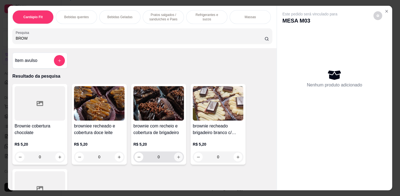
type input "BROW"
click at [174, 160] on button "increase-product-quantity" at bounding box center [178, 156] width 9 height 9
type input "1"
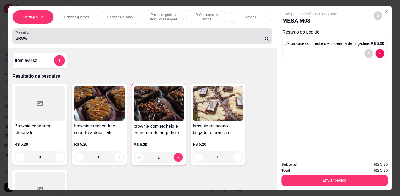
click at [78, 39] on input "BROW" at bounding box center [140, 37] width 249 height 5
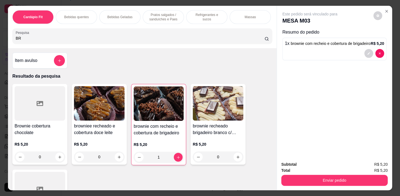
type input "B"
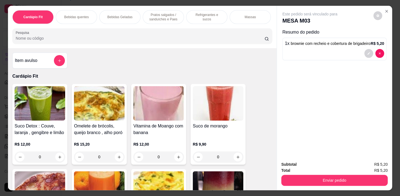
click at [37, 40] on input "Pesquisa" at bounding box center [140, 37] width 249 height 5
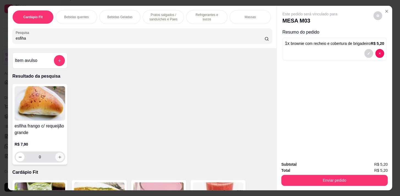
type input "esfiha"
click at [58, 157] on icon "increase-product-quantity" at bounding box center [60, 157] width 4 height 4
type input "1"
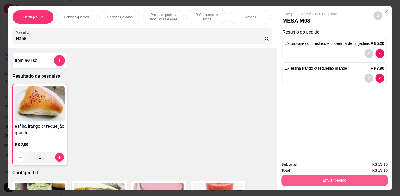
click at [297, 174] on button "Enviar pedido" at bounding box center [334, 179] width 106 height 11
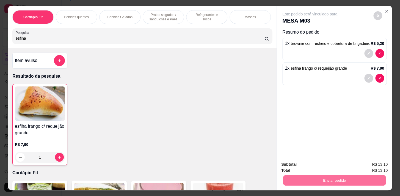
click at [371, 165] on button "Enviar pedido" at bounding box center [373, 164] width 31 height 10
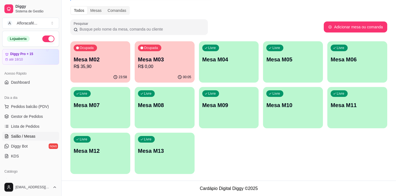
click at [90, 65] on p "R$ 35,90" at bounding box center [100, 66] width 53 height 7
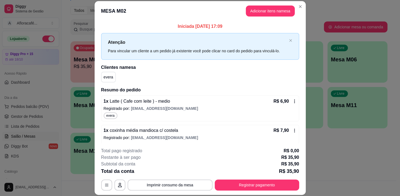
scroll to position [48, 0]
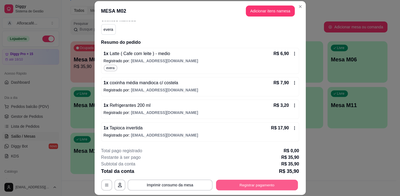
click at [270, 188] on button "Registrar pagamento" at bounding box center [257, 184] width 82 height 11
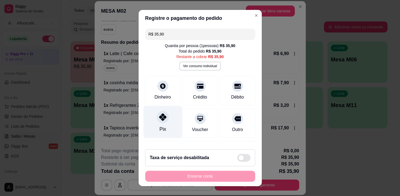
click at [162, 117] on div at bounding box center [163, 117] width 12 height 12
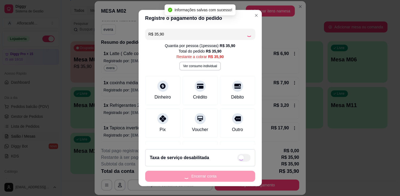
type input "R$ 0,00"
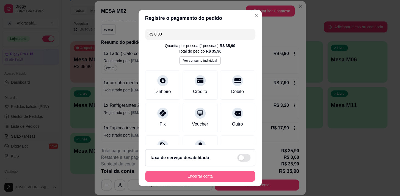
click at [224, 179] on button "Encerrar conta" at bounding box center [200, 175] width 110 height 11
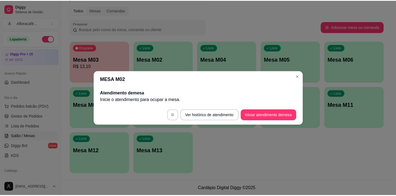
scroll to position [0, 0]
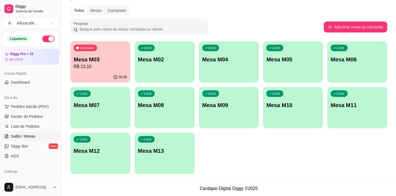
click at [93, 66] on p "R$ 13,10" at bounding box center [100, 66] width 53 height 7
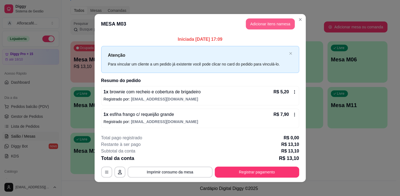
click at [269, 25] on button "Adicionar itens na mesa" at bounding box center [270, 23] width 49 height 11
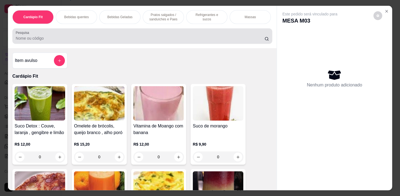
click at [49, 39] on input "Pesquisa" at bounding box center [140, 37] width 249 height 5
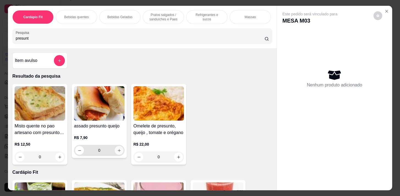
type input "presunt"
click at [117, 151] on icon "increase-product-quantity" at bounding box center [119, 150] width 4 height 4
type input "1"
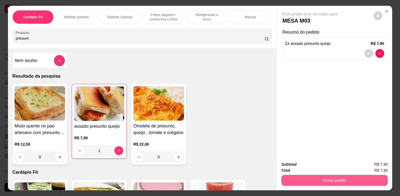
click at [312, 177] on button "Enviar pedido" at bounding box center [334, 179] width 106 height 11
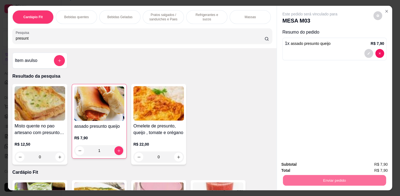
click at [364, 165] on button "Enviar pedido" at bounding box center [373, 164] width 31 height 10
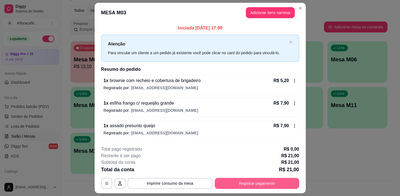
click at [232, 185] on button "Registrar pagamento" at bounding box center [257, 182] width 84 height 11
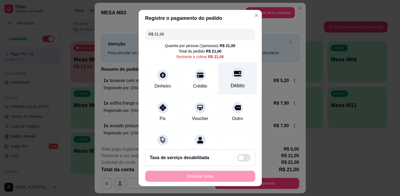
click at [236, 78] on div "Débito" at bounding box center [237, 78] width 39 height 32
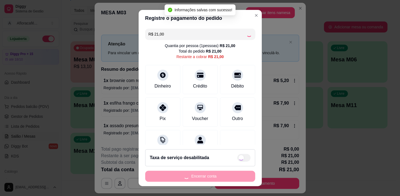
type input "R$ 0,00"
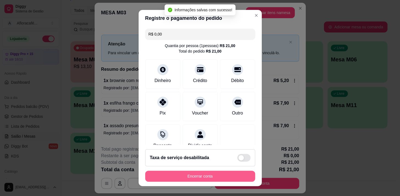
click at [207, 176] on button "Encerrar conta" at bounding box center [200, 175] width 110 height 11
